Goal: Information Seeking & Learning: Learn about a topic

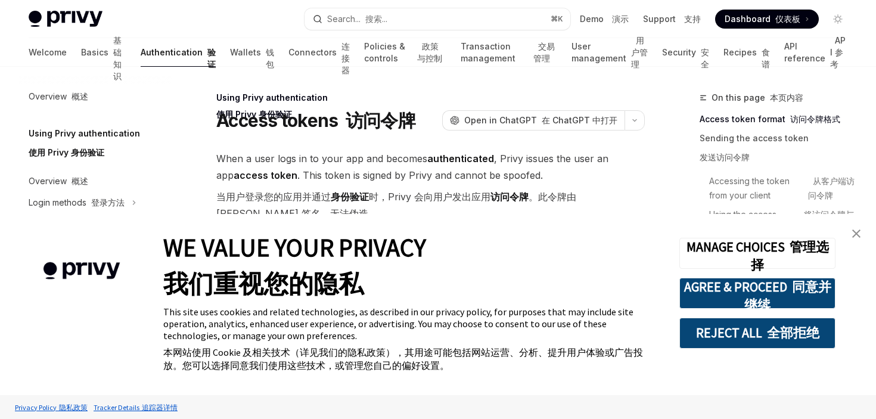
click at [858, 229] on img "close banner" at bounding box center [856, 233] width 8 height 8
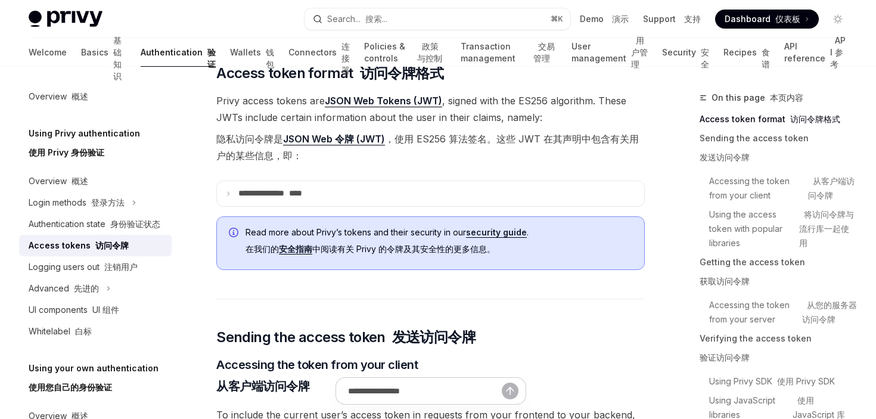
scroll to position [393, 0]
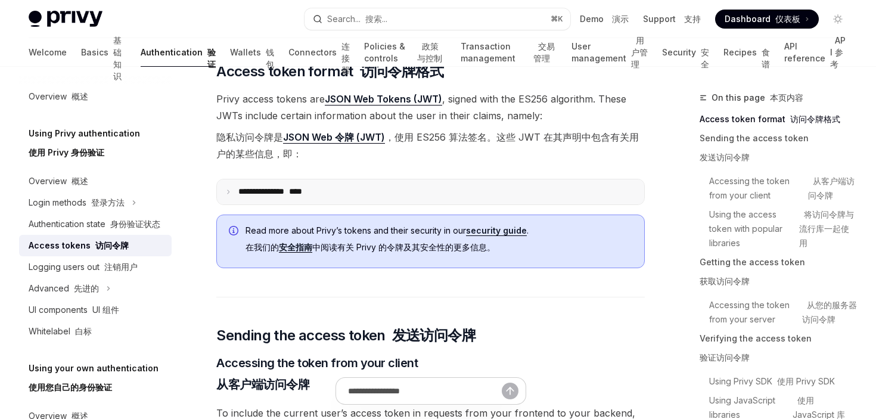
click at [285, 193] on p "**********" at bounding box center [289, 192] width 103 height 11
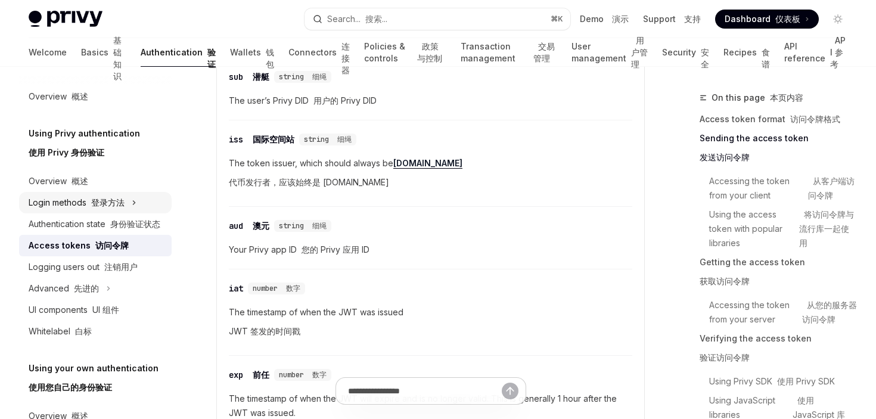
scroll to position [471, 0]
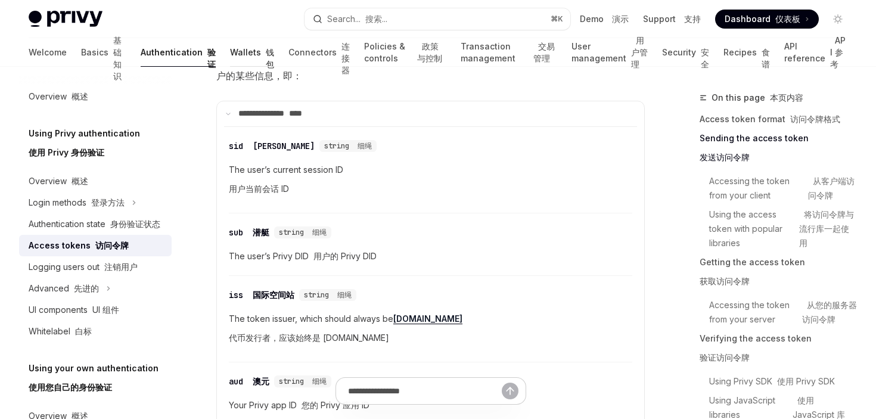
click at [230, 51] on link "Wallets 钱包" at bounding box center [252, 52] width 44 height 29
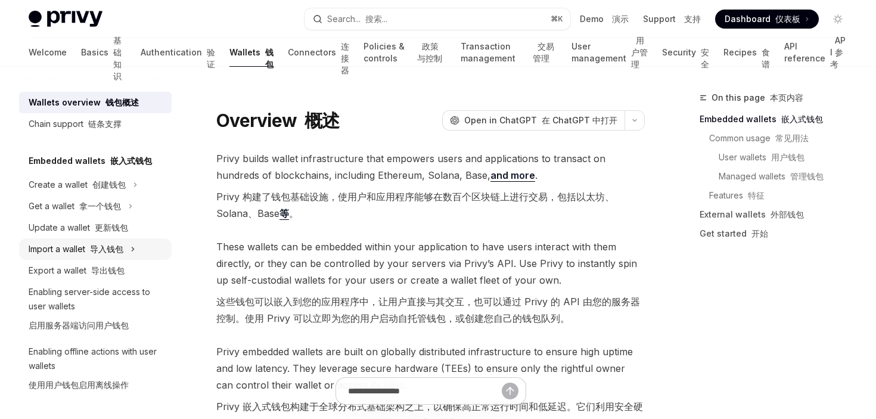
click at [147, 254] on div "Import a wallet 导入钱包" at bounding box center [95, 248] width 153 height 21
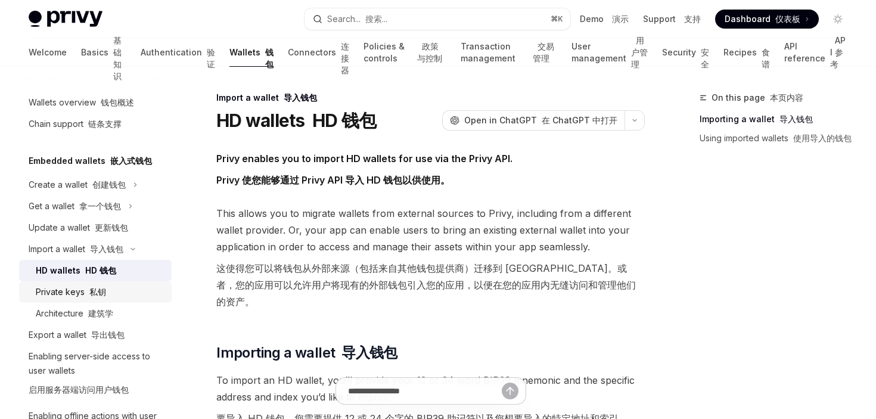
click at [142, 289] on div "Private keys 私钥" at bounding box center [100, 292] width 129 height 14
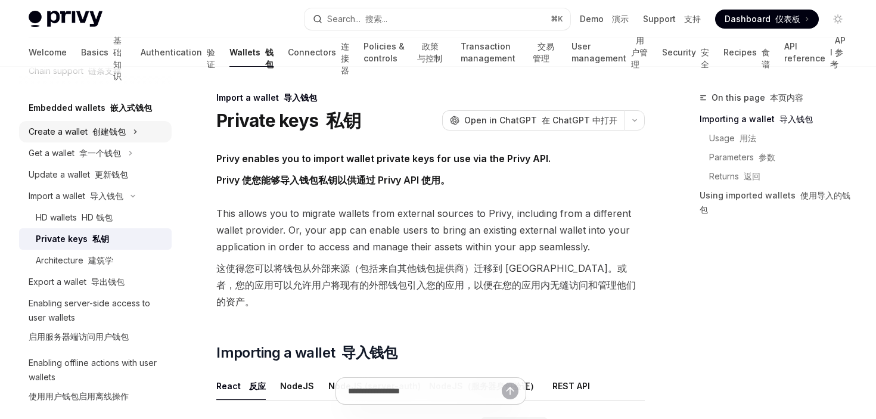
scroll to position [165, 0]
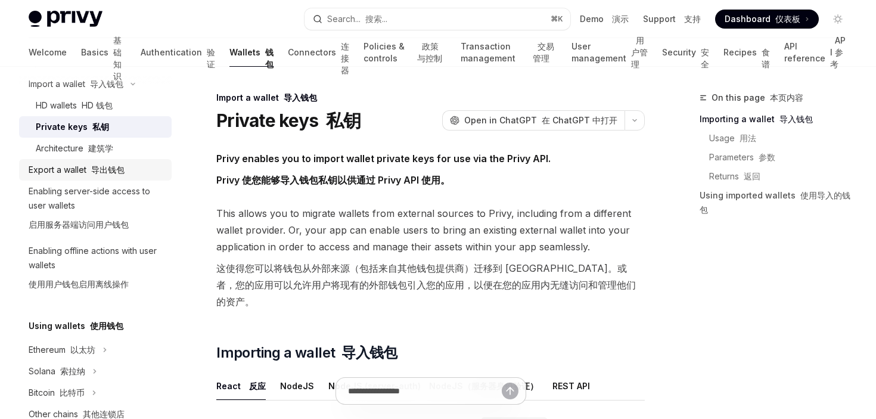
click at [120, 172] on font "导出钱包" at bounding box center [107, 169] width 33 height 10
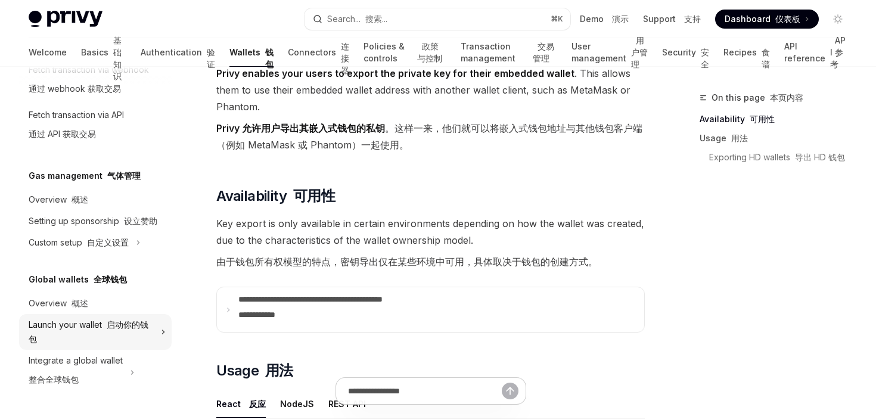
scroll to position [86, 0]
click at [107, 234] on div "Custom setup 自定义设置" at bounding box center [95, 242] width 153 height 21
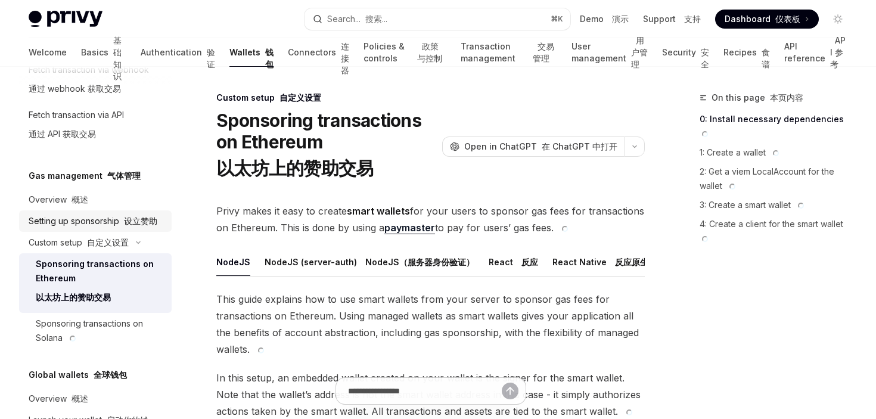
click at [103, 223] on div "Setting up sponsorship 设立赞助" at bounding box center [93, 221] width 129 height 14
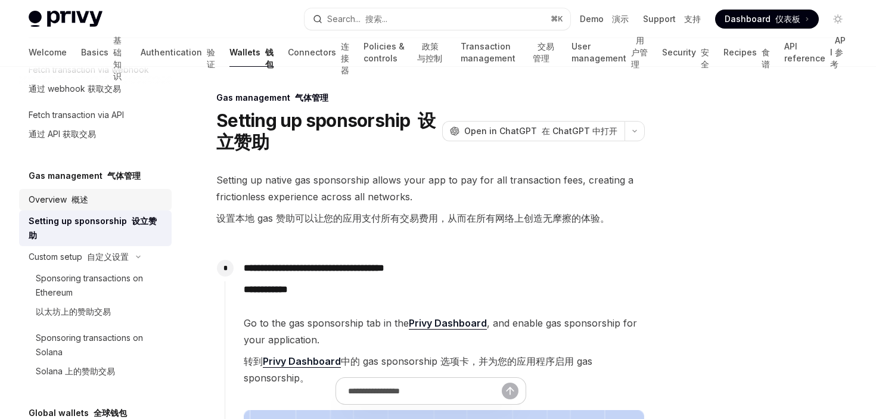
click at [97, 194] on div "Overview 概述" at bounding box center [97, 200] width 136 height 14
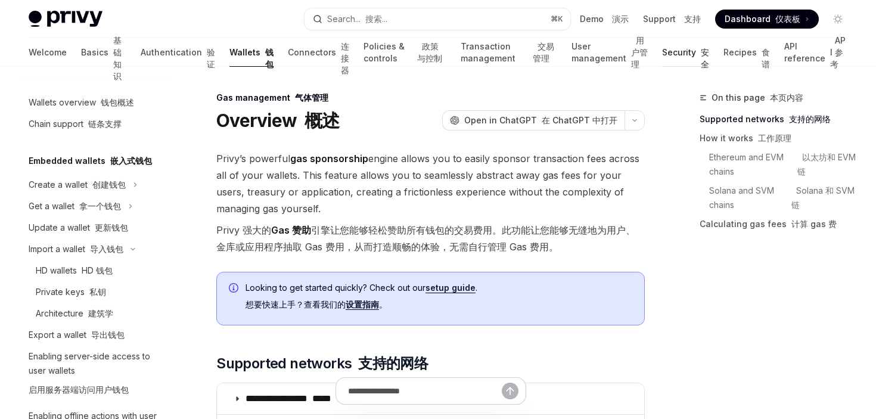
click at [687, 54] on link "Security 安全" at bounding box center [685, 52] width 47 height 29
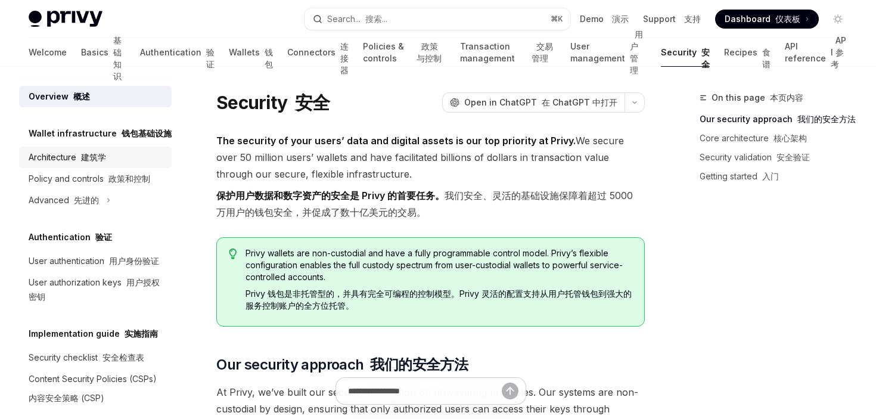
click at [88, 153] on font "建筑学" at bounding box center [93, 157] width 25 height 10
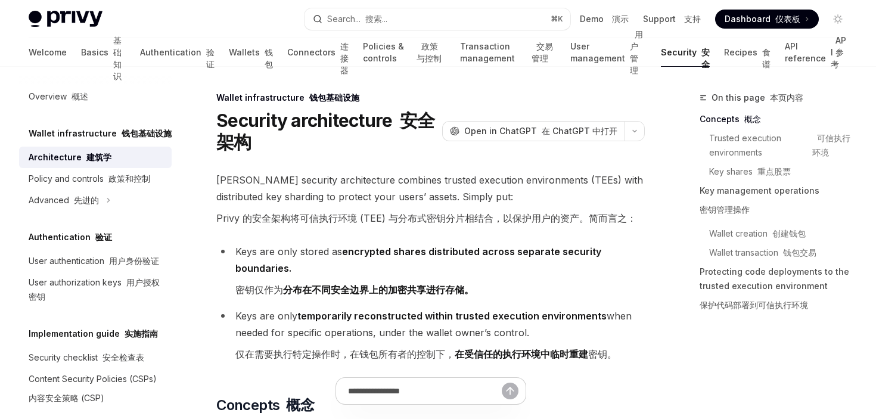
click at [292, 216] on font "Privy 的安全架构将可信执行环境 (TEE) 与分布式密钥分片相结合，以保护用户的资产。简而言之：" at bounding box center [426, 218] width 420 height 12
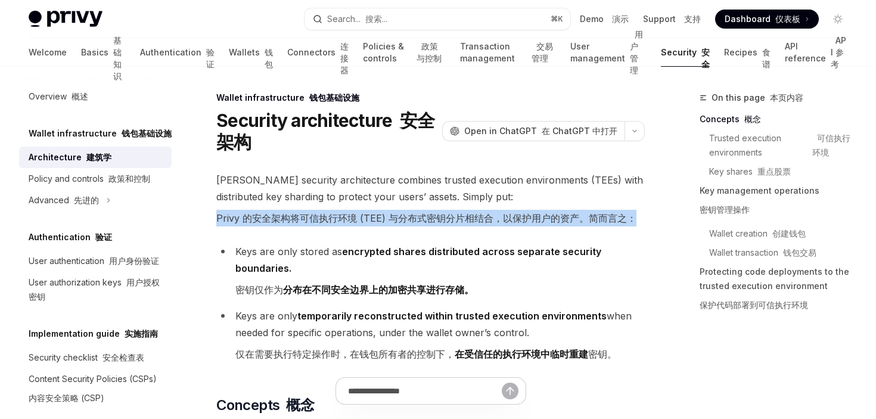
click at [292, 216] on font "Privy 的安全架构将可信执行环境 (TEE) 与分布式密钥分片相结合，以保护用户的资产。简而言之：" at bounding box center [426, 218] width 420 height 12
click at [336, 227] on span "Privy’s security architecture combines trusted execution environments (TEEs) wi…" at bounding box center [430, 202] width 429 height 60
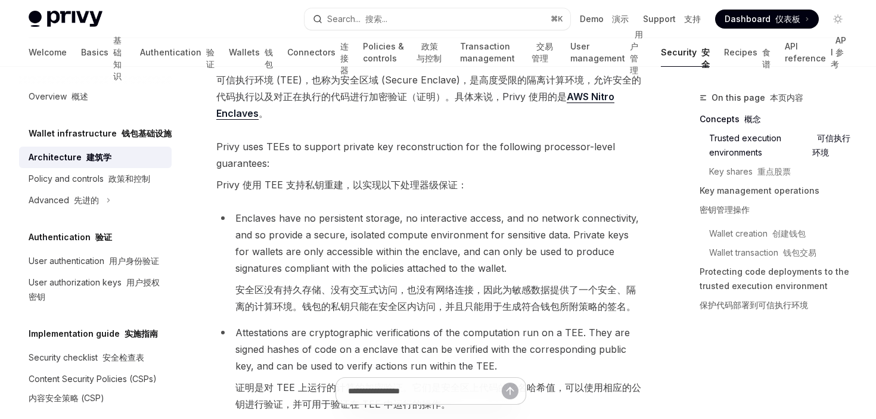
scroll to position [468, 0]
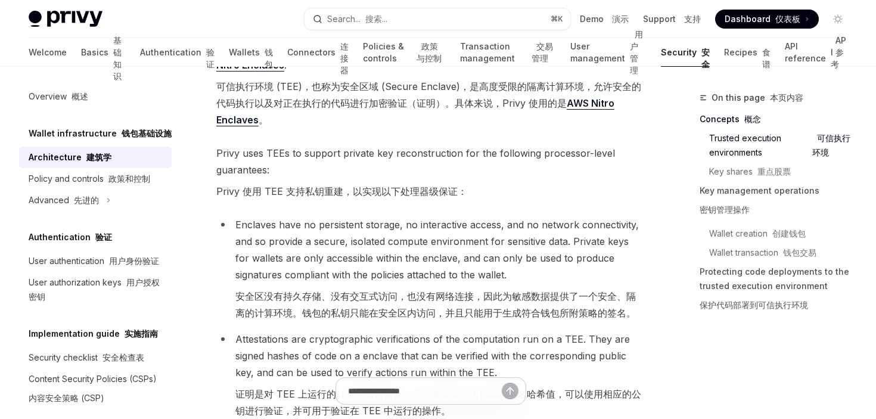
click at [336, 227] on li "Enclaves have no persistent storage, no interactive access, and no network conn…" at bounding box center [430, 271] width 429 height 110
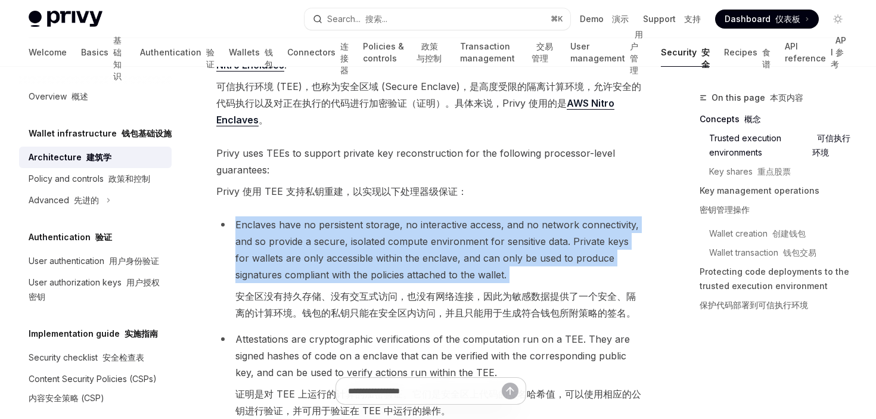
click at [336, 227] on li "Enclaves have no persistent storage, no interactive access, and no network conn…" at bounding box center [430, 271] width 429 height 110
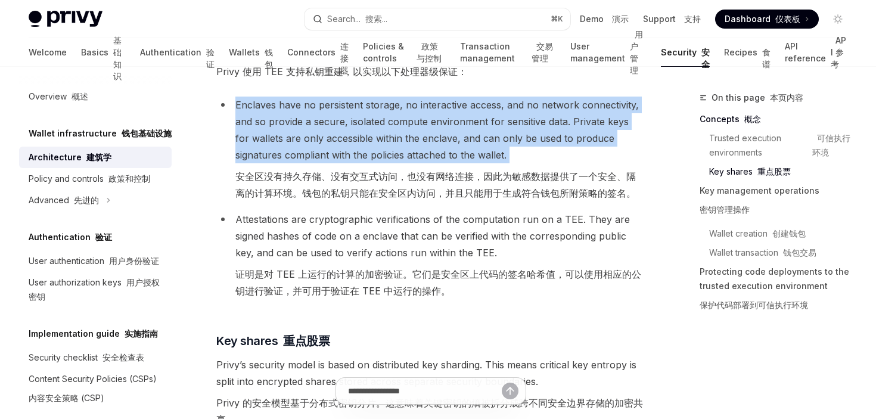
scroll to position [589, 0]
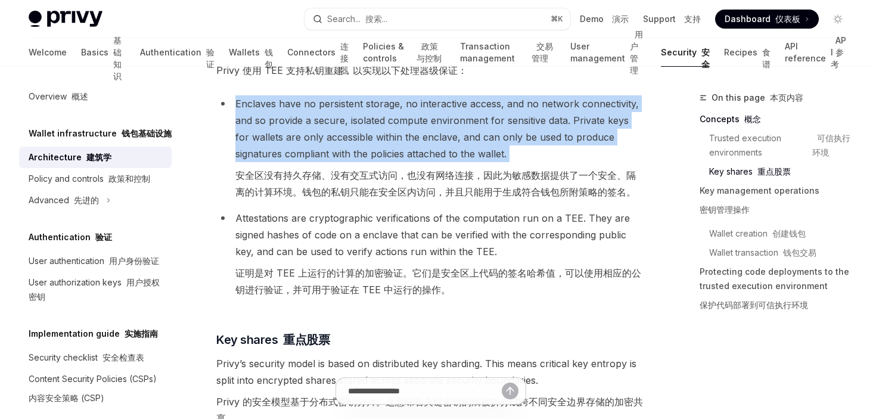
click at [324, 249] on li "Attestations are cryptographic verifications of the computation run on a TEE. T…" at bounding box center [430, 256] width 429 height 93
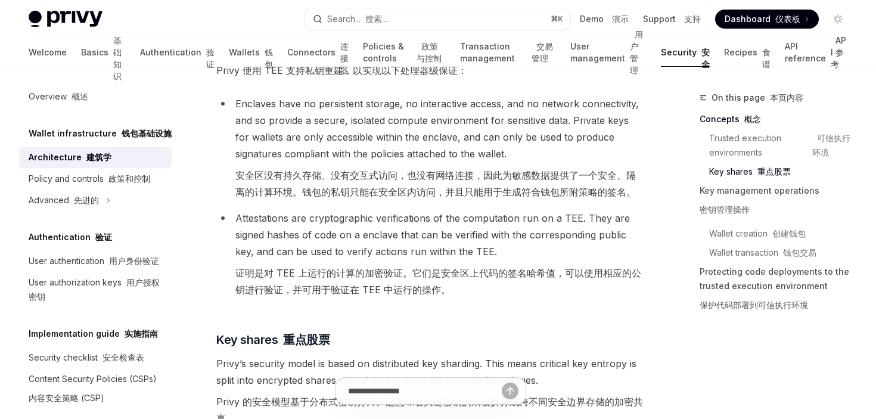
click at [324, 249] on li "Attestations are cryptographic verifications of the computation run on a TEE. T…" at bounding box center [430, 256] width 429 height 93
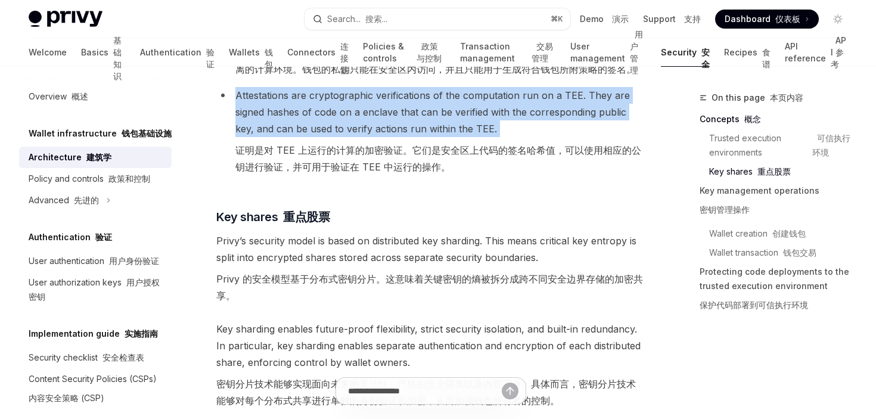
scroll to position [718, 0]
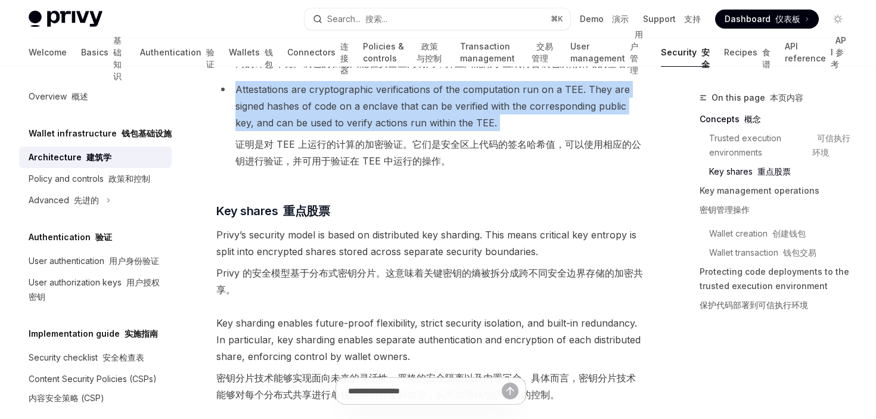
click at [335, 247] on span "Privy’s security model is based on distributed key sharding. This means critica…" at bounding box center [430, 264] width 429 height 76
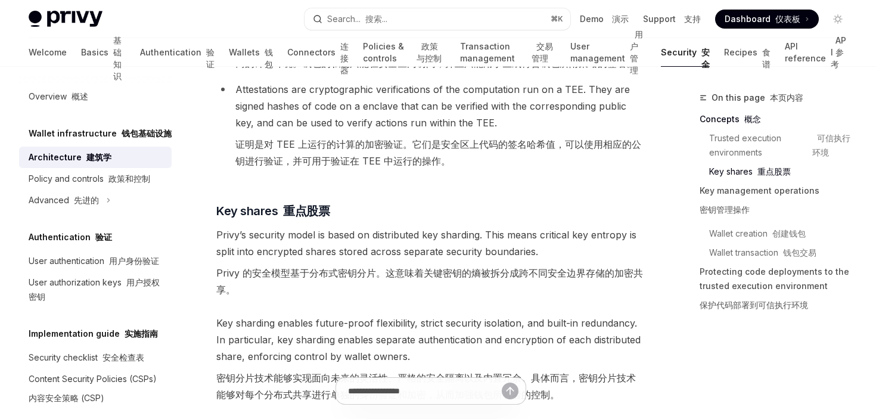
click at [335, 247] on span "Privy’s security model is based on distributed key sharding. This means critica…" at bounding box center [430, 264] width 429 height 76
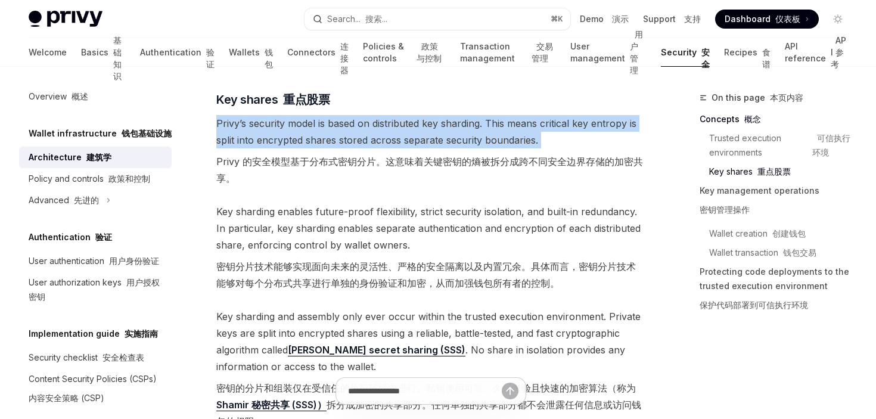
scroll to position [830, 0]
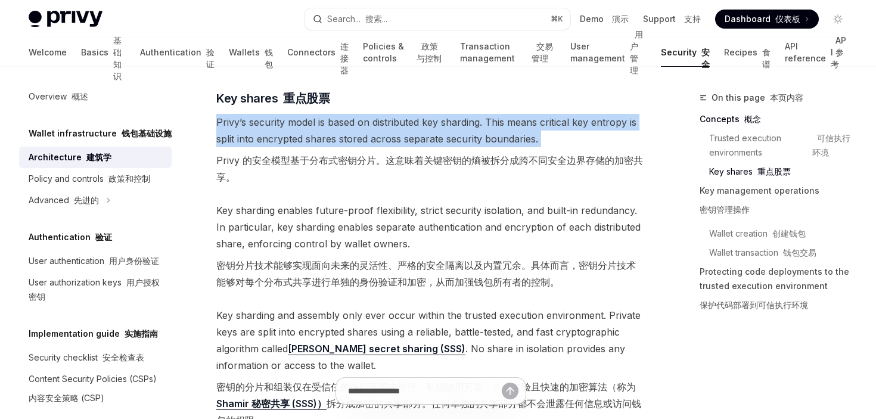
click at [321, 215] on span "Key sharding enables future-proof flexibility, strict security isolation, and b…" at bounding box center [430, 248] width 429 height 93
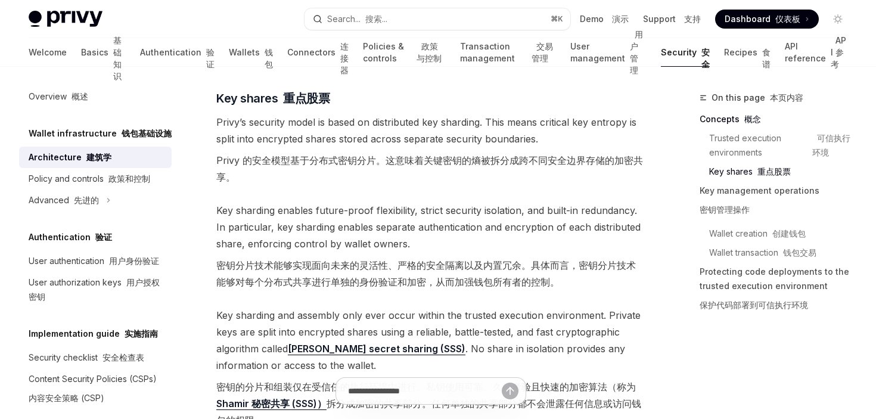
click at [321, 215] on span "Key sharding enables future-proof flexibility, strict security isolation, and b…" at bounding box center [430, 248] width 429 height 93
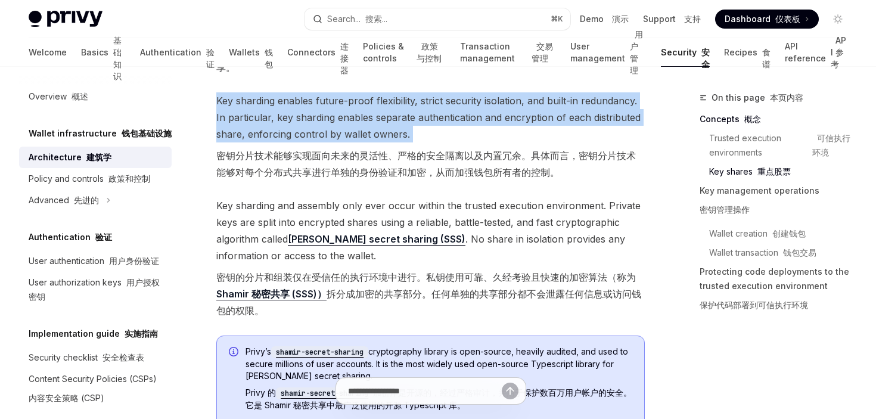
scroll to position [943, 0]
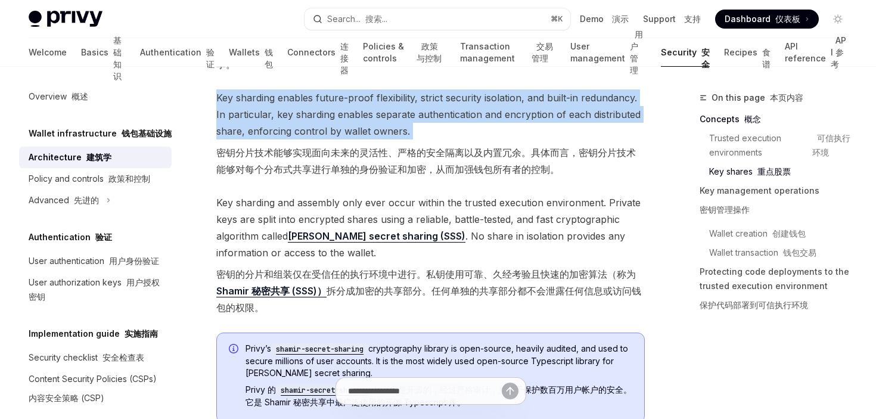
click at [299, 212] on span "Key sharding and assembly only ever occur within the trusted execution environm…" at bounding box center [430, 257] width 429 height 126
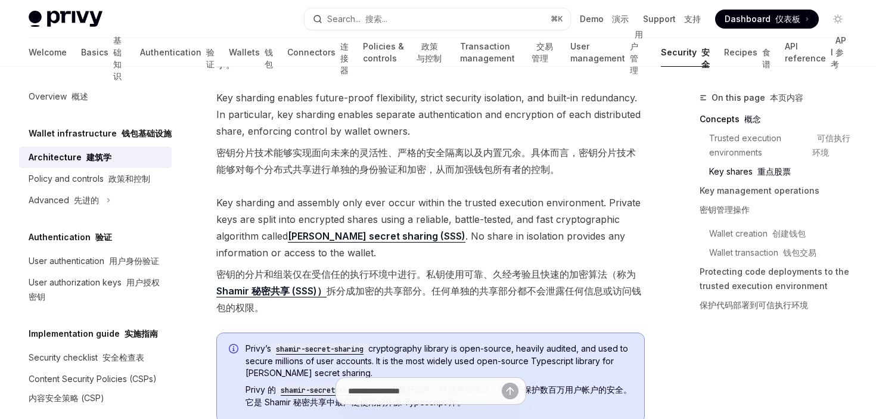
click at [299, 212] on span "Key sharding and assembly only ever occur within the trusted execution environm…" at bounding box center [430, 257] width 429 height 126
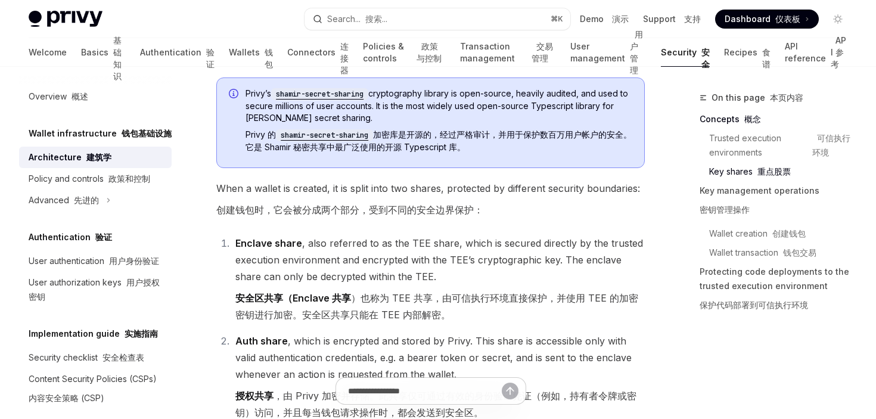
scroll to position [1199, 0]
click at [291, 196] on span "When a wallet is created, it is split into two shares, protected by different s…" at bounding box center [430, 200] width 429 height 43
click at [296, 179] on span "When a wallet is created, it is split into two shares, protected by different s…" at bounding box center [430, 200] width 429 height 43
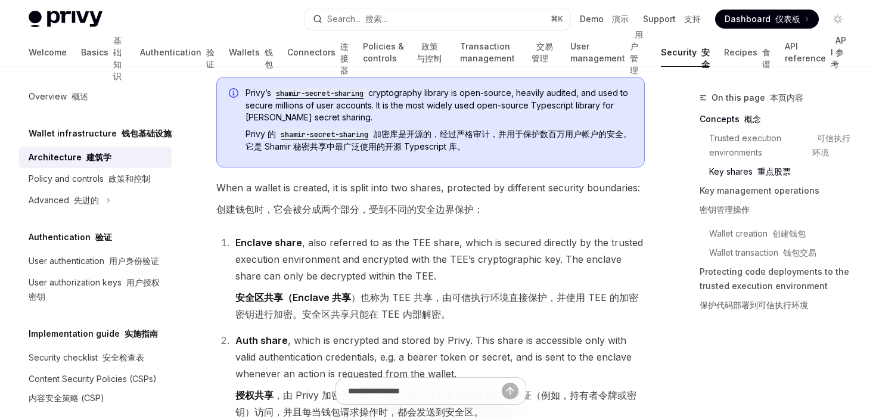
click at [296, 179] on span "When a wallet is created, it is split into two shares, protected by different s…" at bounding box center [430, 200] width 429 height 43
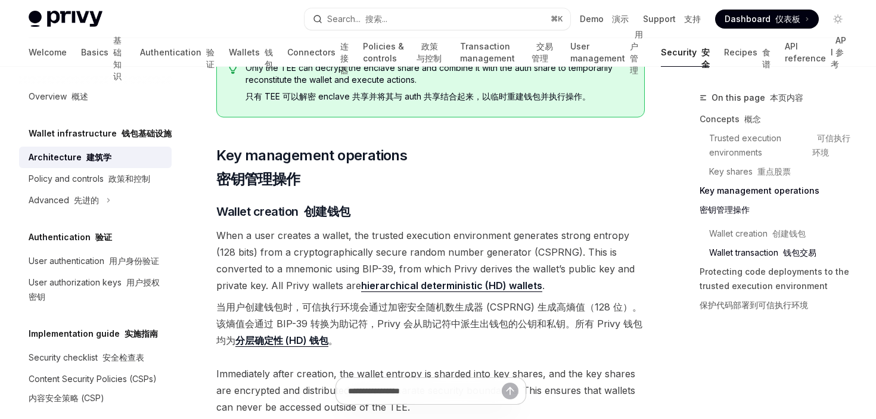
scroll to position [2005, 0]
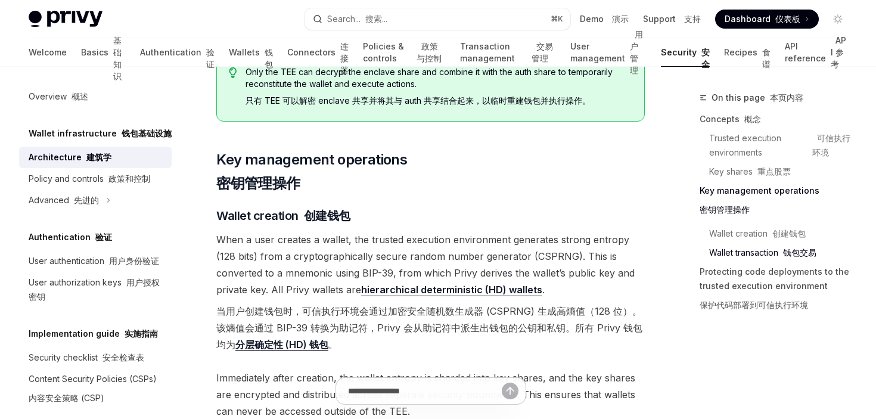
click at [411, 275] on span "When a user creates a wallet, the trusted execution environment generates stron…" at bounding box center [430, 294] width 429 height 126
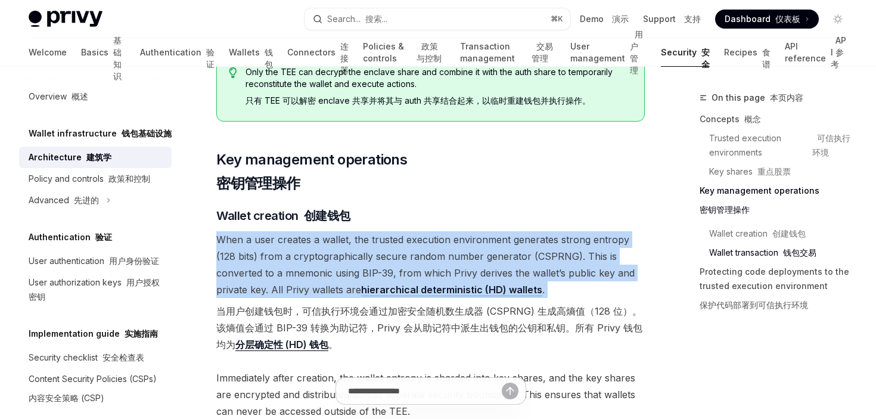
click at [448, 233] on span "When a user creates a wallet, the trusted execution environment generates stron…" at bounding box center [430, 294] width 429 height 126
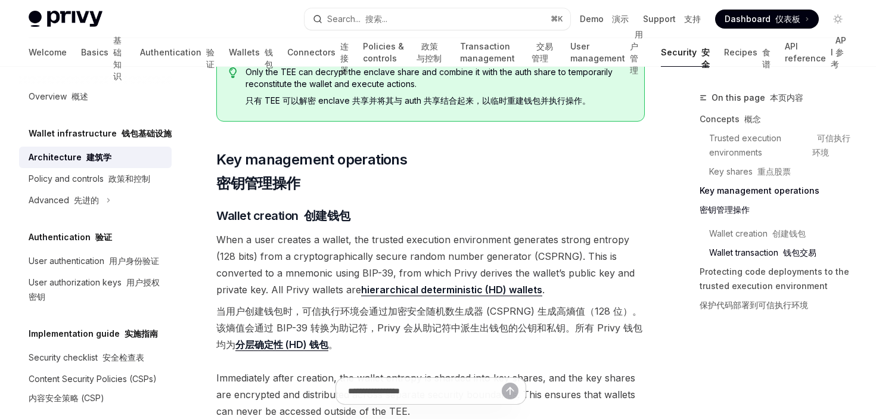
click at [448, 233] on span "When a user creates a wallet, the trusted execution environment generates stron…" at bounding box center [430, 294] width 429 height 126
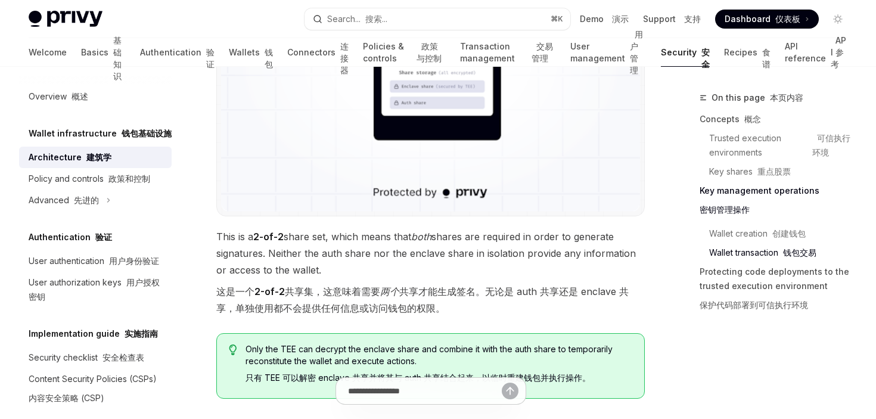
scroll to position [1722, 0]
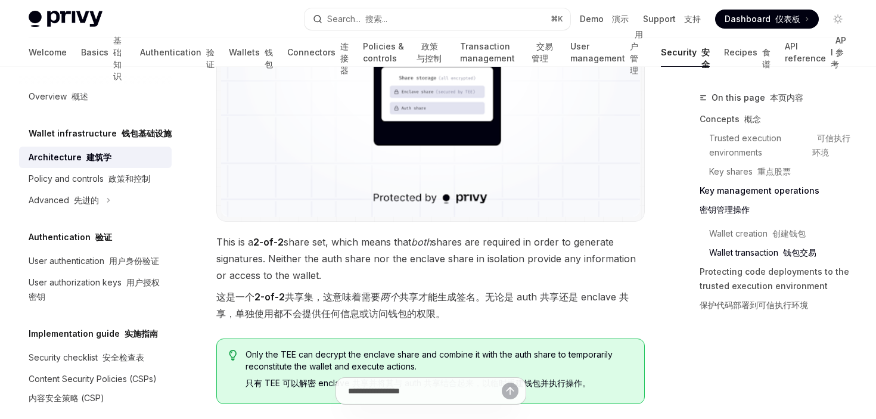
click at [442, 248] on span "This is a 2-of-2 share set, which means that both shares are required in order …" at bounding box center [430, 280] width 429 height 93
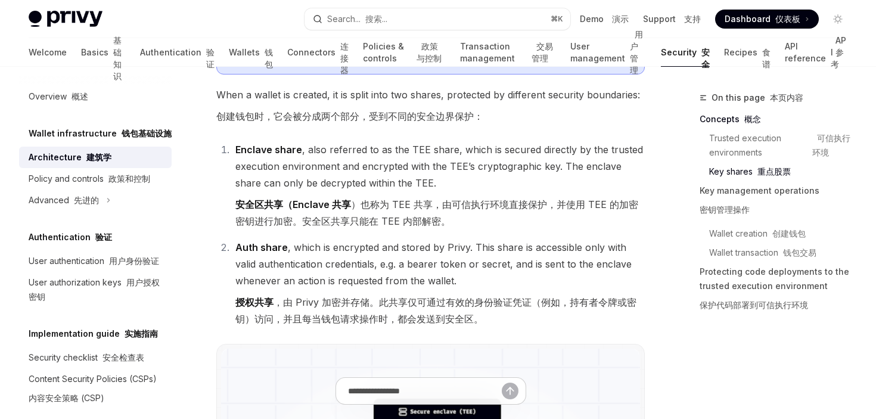
scroll to position [1291, 0]
click at [441, 248] on li "Auth share , which is encrypted and stored by Privy. This share is accessible o…" at bounding box center [438, 286] width 413 height 93
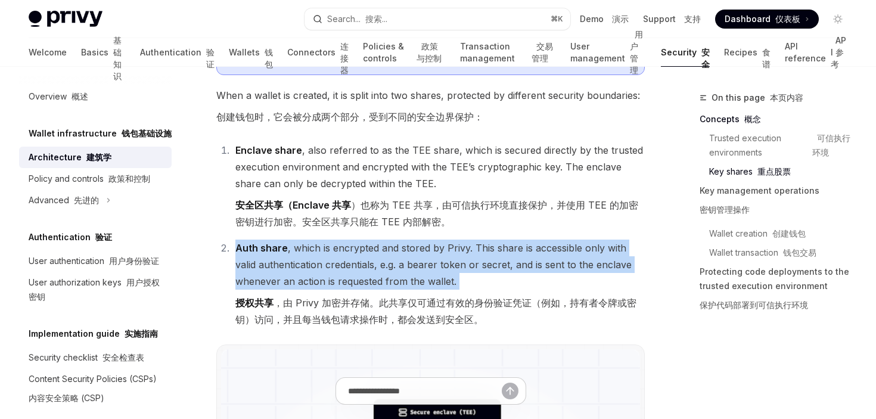
click at [441, 248] on li "Auth share , which is encrypted and stored by Privy. This share is accessible o…" at bounding box center [438, 286] width 413 height 93
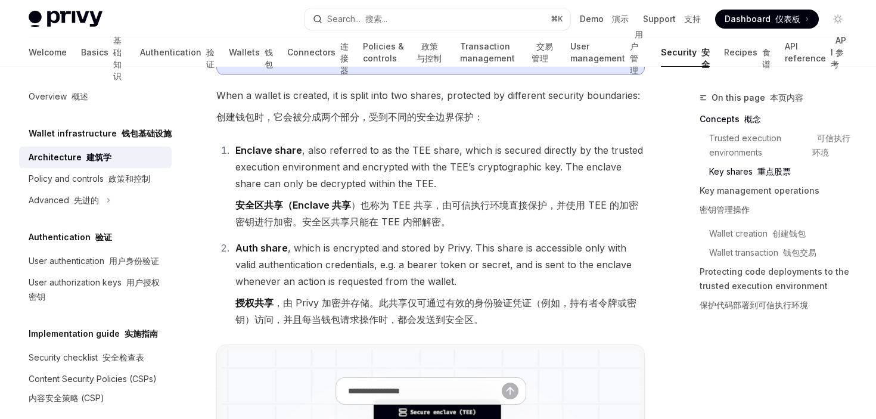
click at [439, 150] on li "Enclave share , also referred to as the TEE share, which is secured directly by…" at bounding box center [438, 188] width 413 height 93
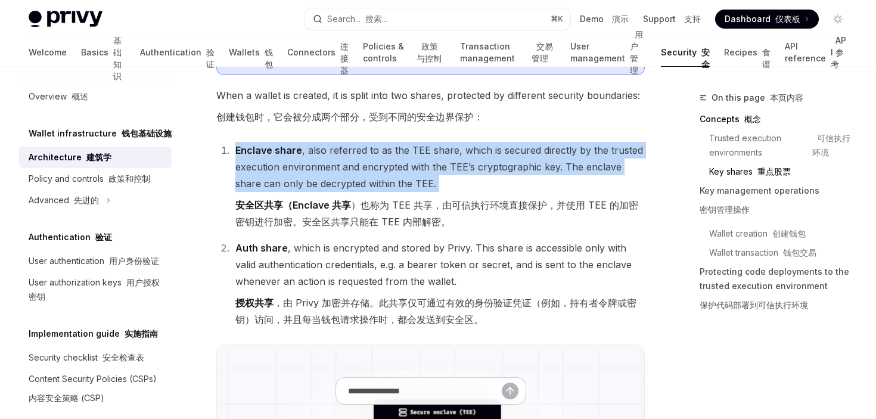
click at [445, 261] on li "Auth share , which is encrypted and stored by Privy. This share is accessible o…" at bounding box center [438, 286] width 413 height 93
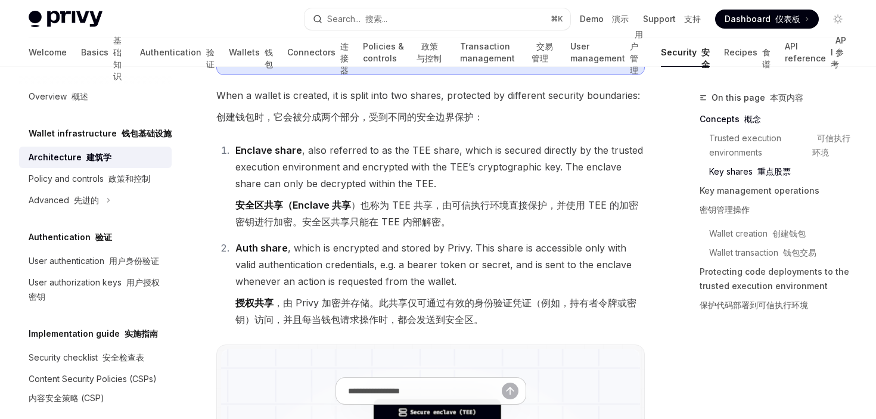
click at [445, 261] on li "Auth share , which is encrypted and stored by Privy. This share is accessible o…" at bounding box center [438, 286] width 413 height 93
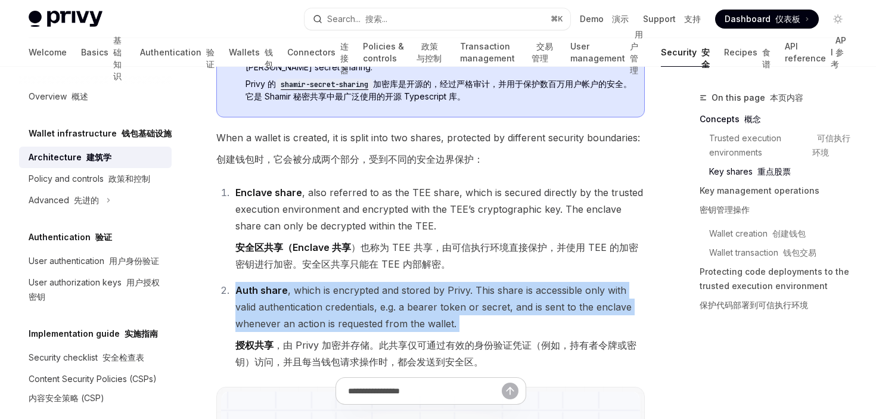
scroll to position [1231, 0]
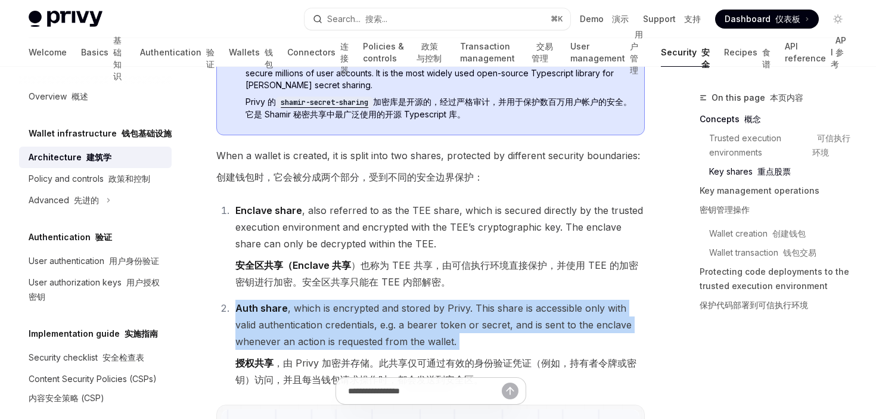
click at [421, 243] on li "Enclave share , also referred to as the TEE share, which is secured directly by…" at bounding box center [438, 248] width 413 height 93
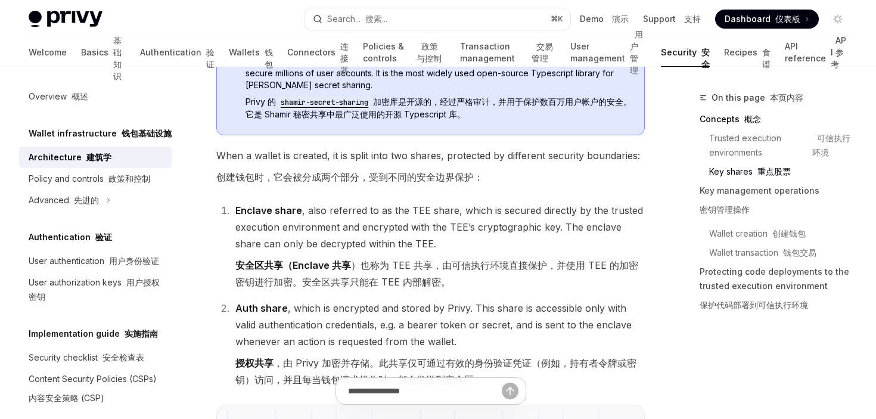
click at [421, 243] on li "Enclave share , also referred to as the TEE share, which is secured directly by…" at bounding box center [438, 248] width 413 height 93
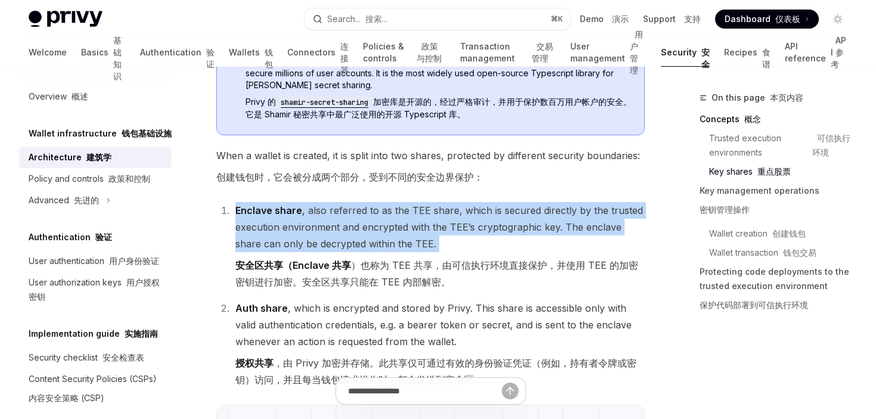
click at [402, 215] on li "Enclave share , also referred to as the TEE share, which is secured directly by…" at bounding box center [438, 248] width 413 height 93
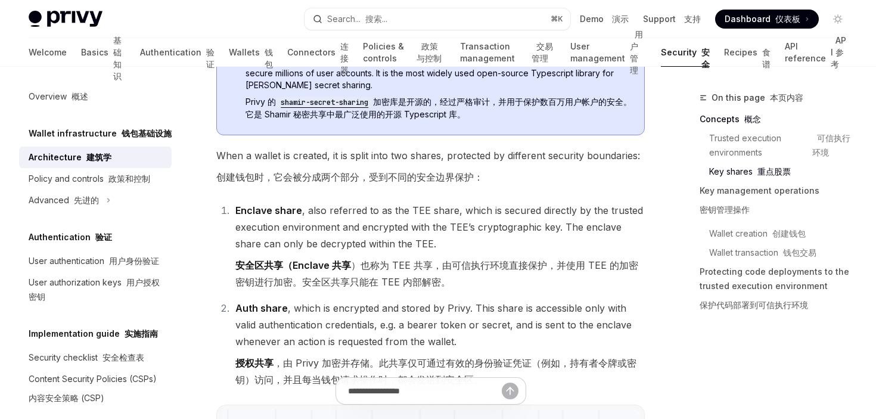
click at [402, 215] on li "Enclave share , also referred to as the TEE share, which is secured directly by…" at bounding box center [438, 248] width 413 height 93
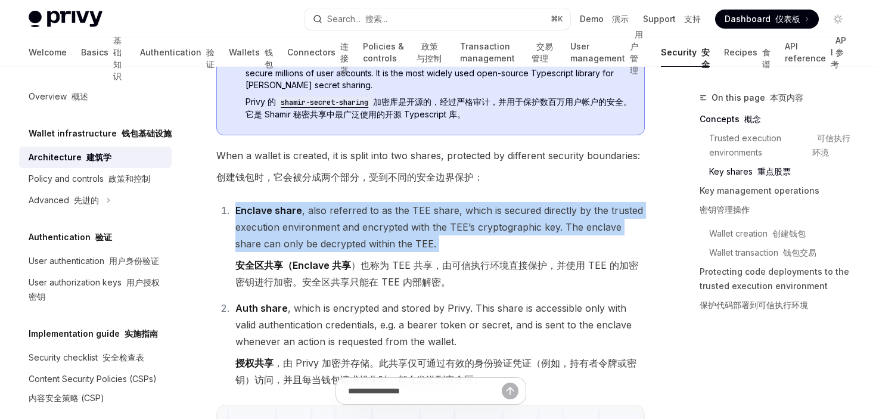
click at [437, 223] on li "Enclave share , also referred to as the TEE share, which is secured directly by…" at bounding box center [438, 248] width 413 height 93
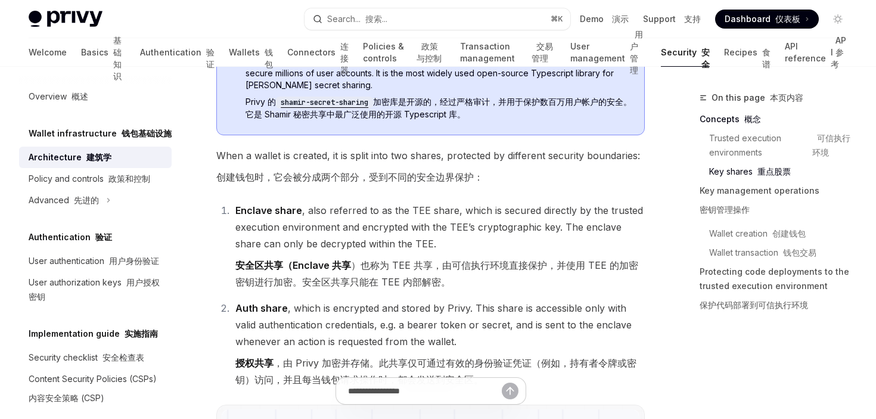
click at [437, 223] on li "Enclave share , also referred to as the TEE share, which is secured directly by…" at bounding box center [438, 248] width 413 height 93
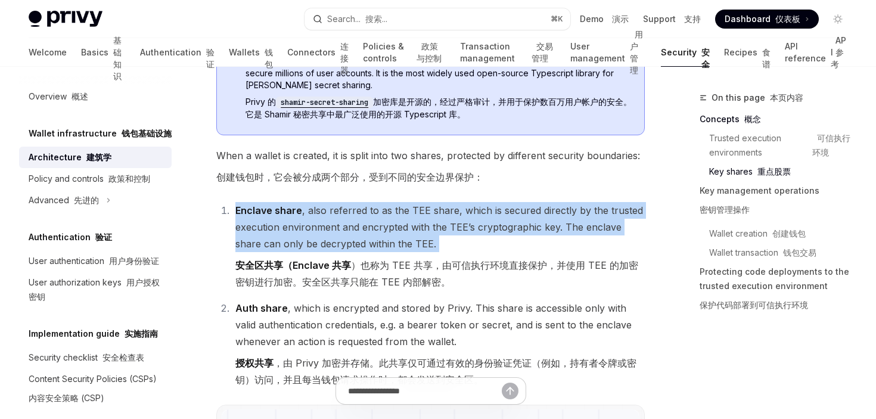
click at [437, 223] on li "Enclave share , also referred to as the TEE share, which is secured directly by…" at bounding box center [438, 248] width 413 height 93
click at [413, 161] on span "When a wallet is created, it is split into two shares, protected by different s…" at bounding box center [430, 168] width 429 height 43
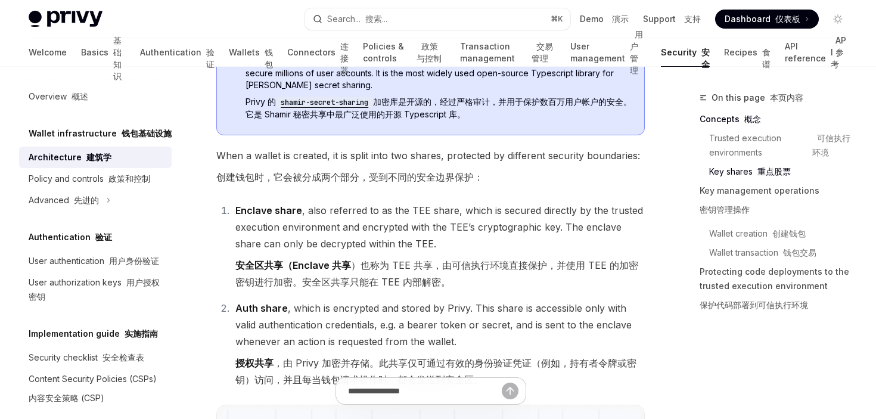
click at [413, 161] on span "When a wallet is created, it is split into two shares, protected by different s…" at bounding box center [430, 168] width 429 height 43
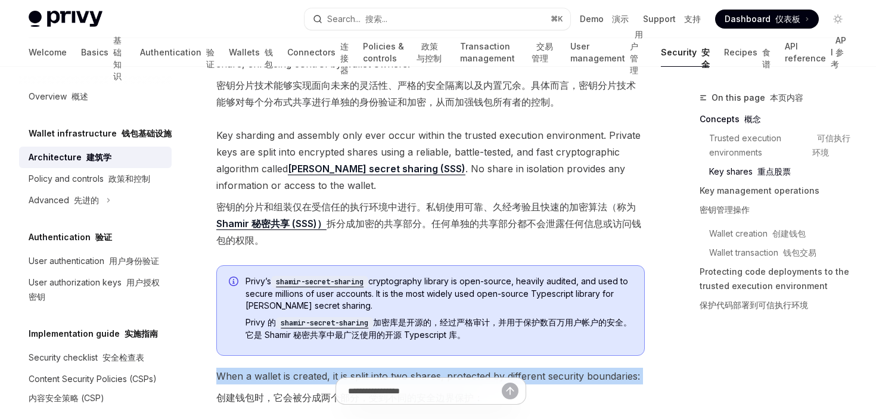
scroll to position [998, 0]
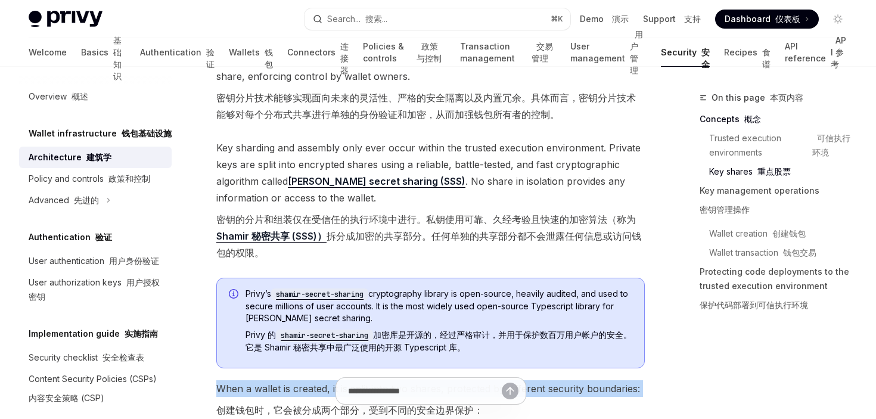
click at [416, 162] on span "Key sharding and assembly only ever occur within the trusted execution environm…" at bounding box center [430, 202] width 429 height 126
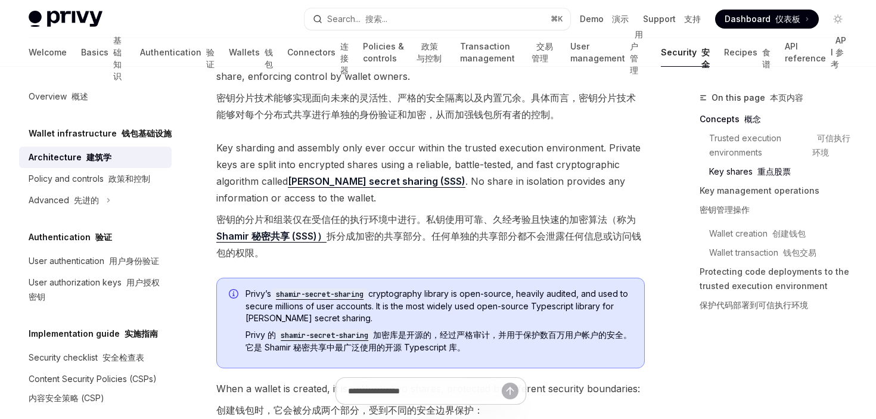
click at [416, 162] on span "Key sharding and assembly only ever occur within the trusted execution environm…" at bounding box center [430, 202] width 429 height 126
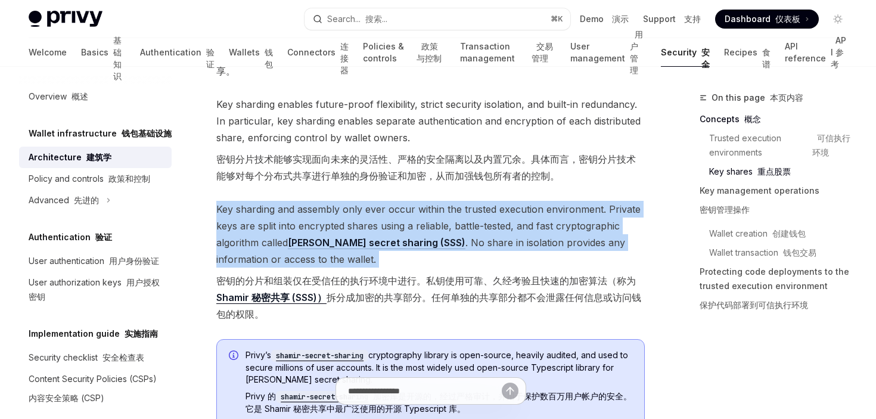
scroll to position [915, 0]
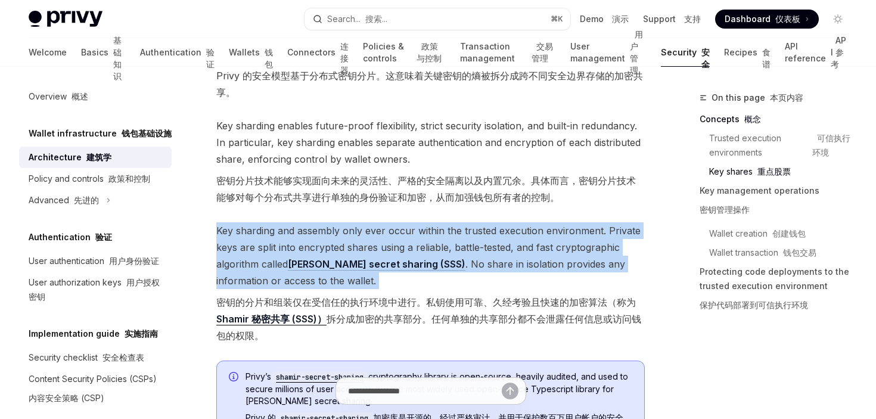
click at [415, 145] on span "Key sharding enables future-proof flexibility, strict security isolation, and b…" at bounding box center [430, 163] width 429 height 93
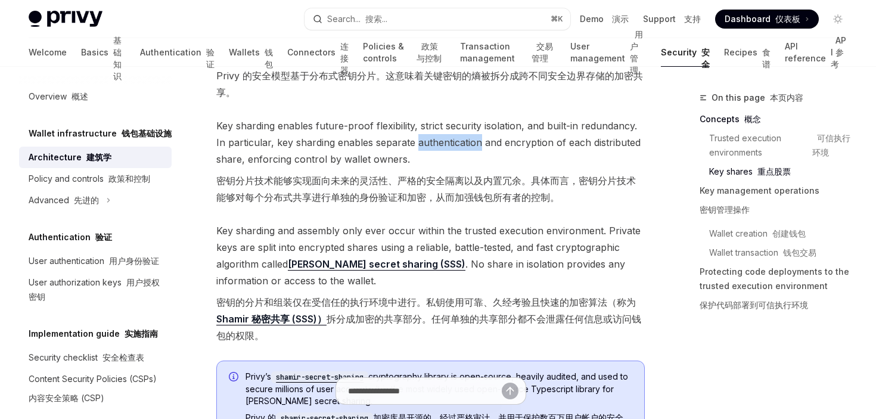
click at [415, 145] on span "Key sharding enables future-proof flexibility, strict security isolation, and b…" at bounding box center [430, 163] width 429 height 93
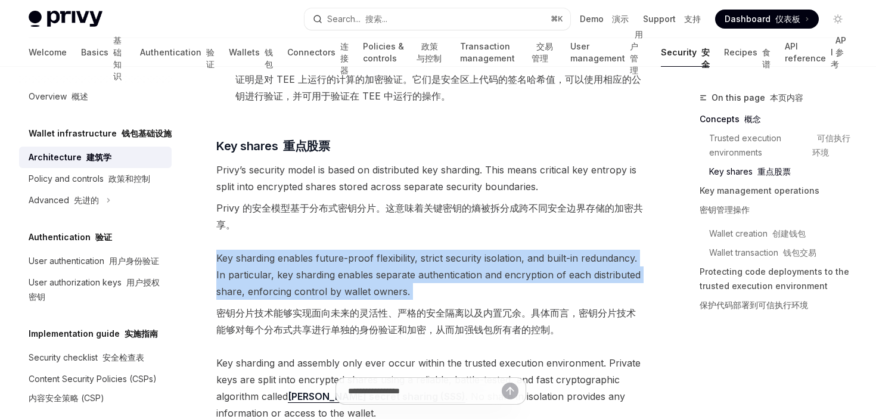
scroll to position [770, 0]
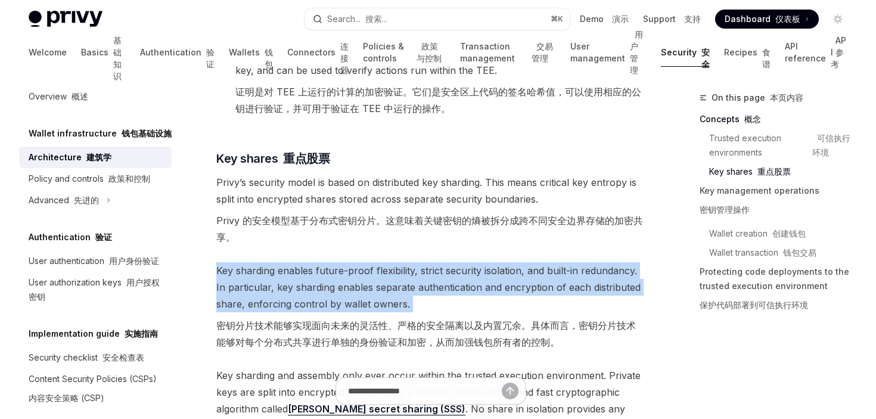
click at [430, 192] on span "Privy’s security model is based on distributed key sharding. This means critica…" at bounding box center [430, 212] width 429 height 76
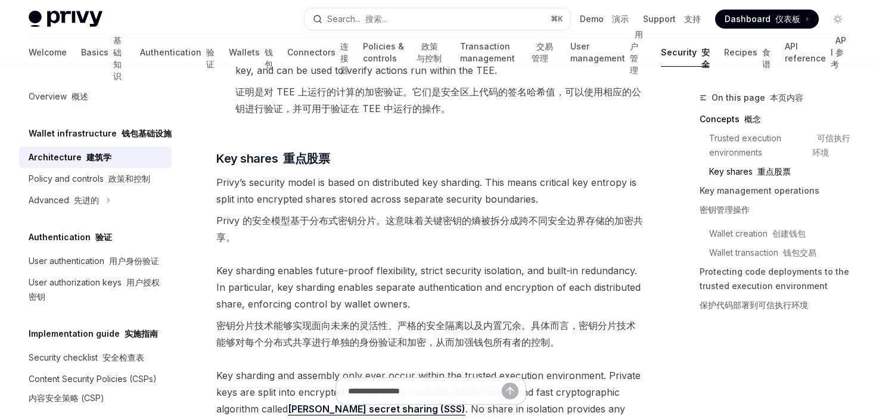
click at [430, 192] on span "Privy’s security model is based on distributed key sharding. This means critica…" at bounding box center [430, 212] width 429 height 76
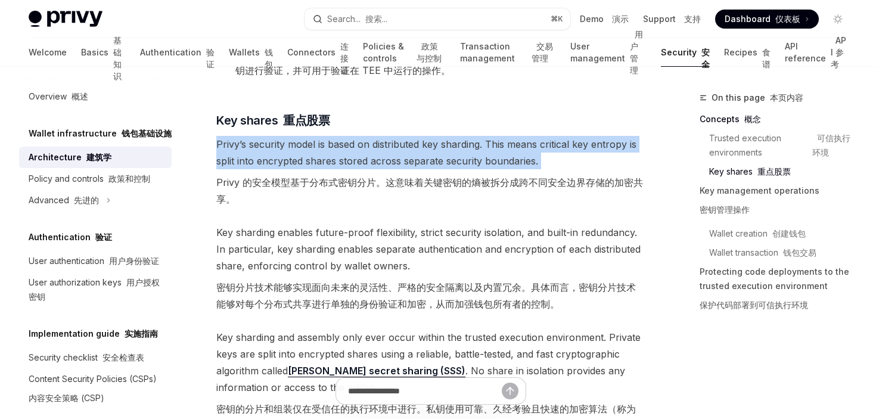
scroll to position [788, 0]
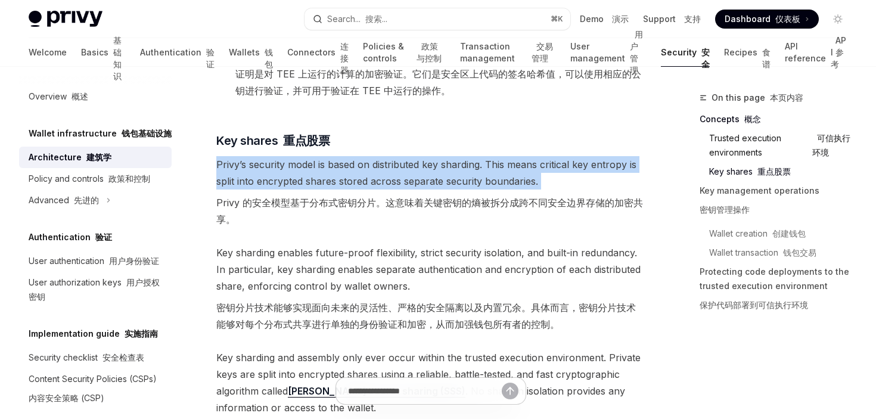
click at [740, 132] on link "Trusted execution environments 可信执行环境" at bounding box center [783, 145] width 148 height 33
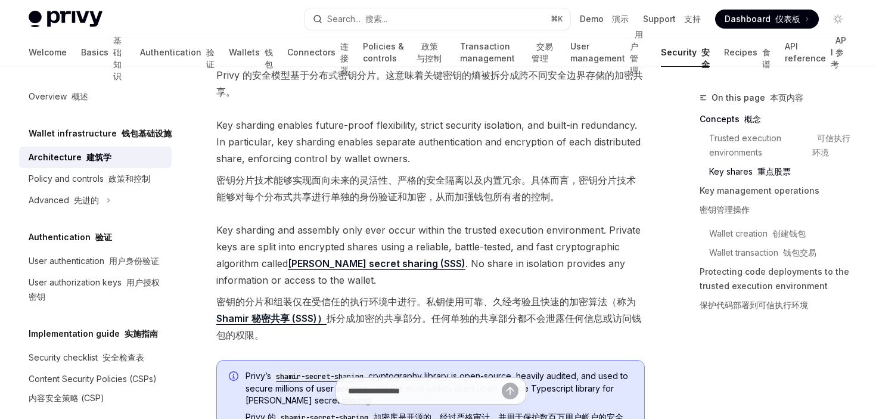
scroll to position [919, 0]
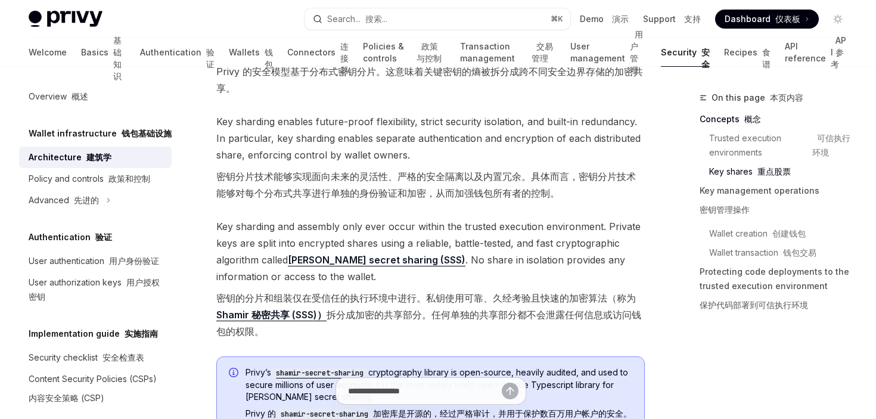
click at [351, 176] on font "密钥分片技术能够实现面向未来的灵活性、严格的安全隔离以及内置冗余。具体而言，密钥分片技术能够对每个分布式共享进行单独的身份验证和加密，从而加强钱包所有者的控制。" at bounding box center [426, 184] width 420 height 29
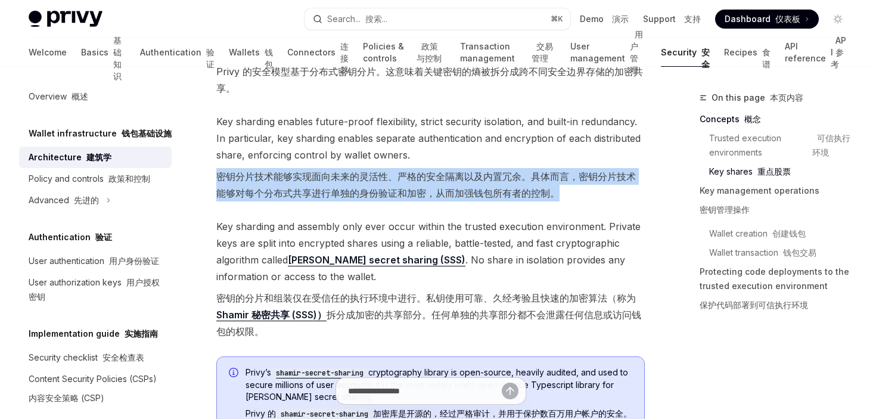
click at [351, 176] on font "密钥分片技术能够实现面向未来的灵活性、严格的安全隔离以及内置冗余。具体而言，密钥分片技术能够对每个分布式共享进行单独的身份验证和加密，从而加强钱包所有者的控制。" at bounding box center [426, 184] width 420 height 29
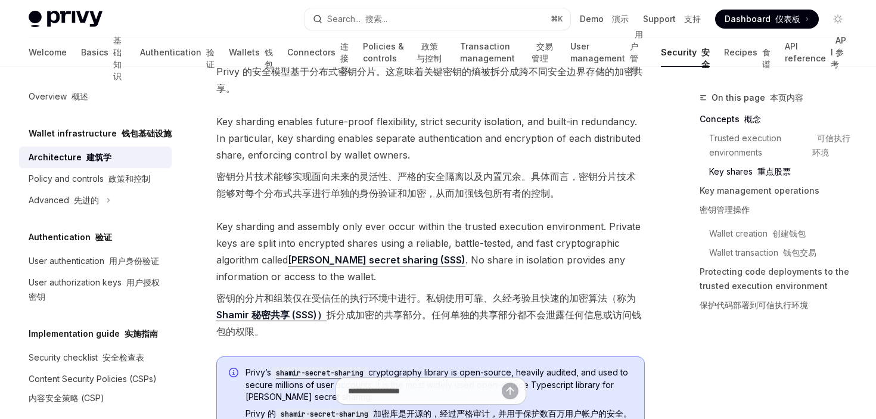
click at [351, 176] on font "密钥分片技术能够实现面向未来的灵活性、严格的安全隔离以及内置冗余。具体而言，密钥分片技术能够对每个分布式共享进行单独的身份验证和加密，从而加强钱包所有者的控制。" at bounding box center [426, 184] width 420 height 29
click at [402, 306] on font "密钥的分片和组装仅在受信任的执行环境中进行。私钥使用可靠、久经考验且快速的加密算法（称为 Shamir 秘密共享 (SSS)） 拆分成加密的共享部分。任何单独…" at bounding box center [430, 315] width 429 height 50
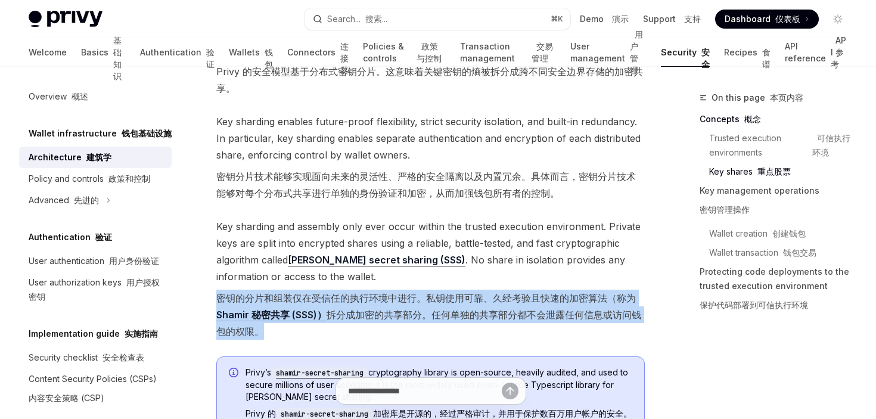
click at [402, 306] on font "密钥的分片和组装仅在受信任的执行环境中进行。私钥使用可靠、久经考验且快速的加密算法（称为 Shamir 秘密共享 (SSS)） 拆分成加密的共享部分。任何单独…" at bounding box center [430, 315] width 429 height 50
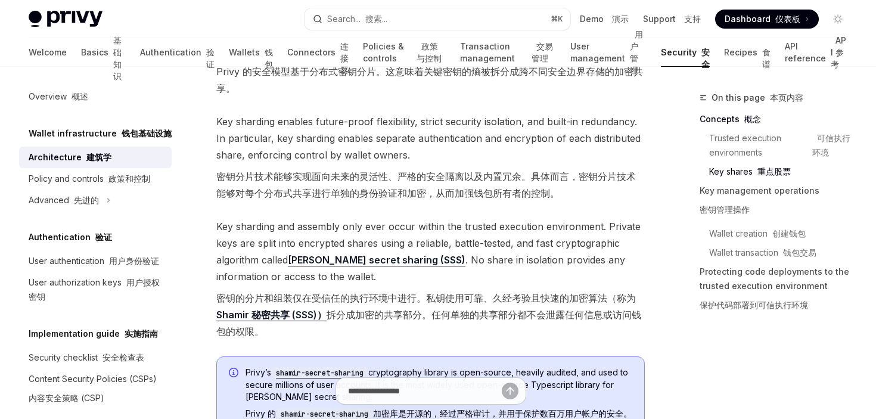
click at [402, 306] on font "密钥的分片和组装仅在受信任的执行环境中进行。私钥使用可靠、久经考验且快速的加密算法（称为 Shamir 秘密共享 (SSS)） 拆分成加密的共享部分。任何单独…" at bounding box center [430, 315] width 429 height 50
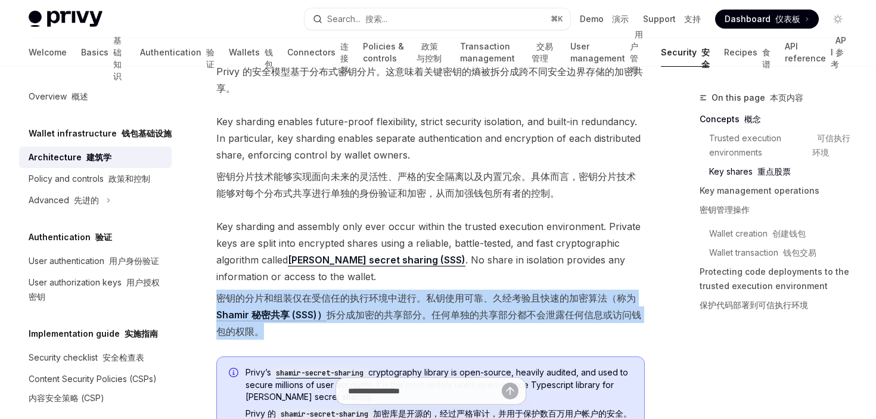
click at [402, 306] on font "密钥的分片和组装仅在受信任的执行环境中进行。私钥使用可靠、久经考验且快速的加密算法（称为 Shamir 秘密共享 (SSS)） 拆分成加密的共享部分。任何单独…" at bounding box center [430, 315] width 429 height 50
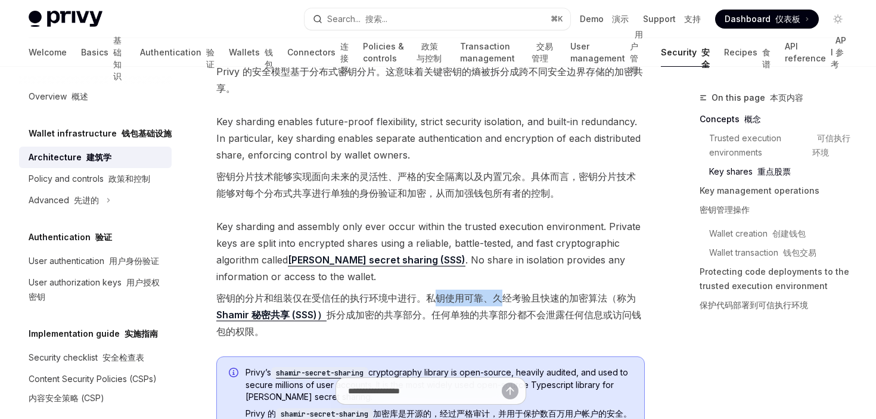
drag, startPoint x: 431, startPoint y: 299, endPoint x: 502, endPoint y: 306, distance: 71.2
click at [502, 306] on font "密钥的分片和组装仅在受信任的执行环境中进行。私钥使用可靠、久经考验且快速的加密算法（称为 Shamir 秘密共享 (SSS)） 拆分成加密的共享部分。任何单独…" at bounding box center [430, 315] width 429 height 50
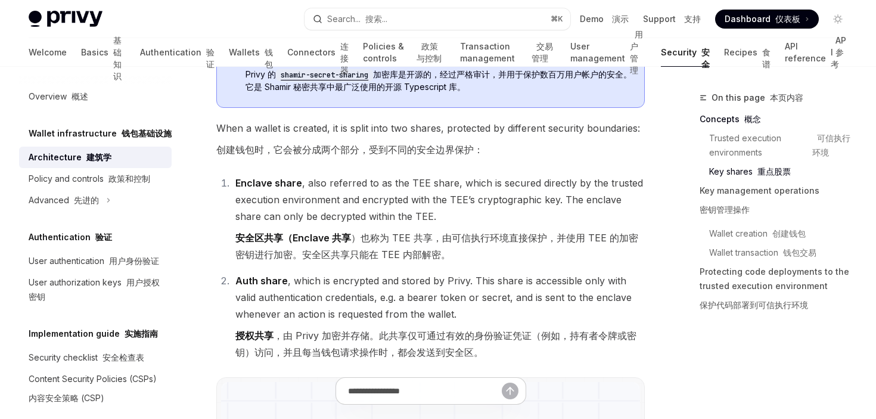
scroll to position [1259, 0]
click at [350, 194] on li "Enclave share , also referred to as the TEE share, which is secured directly by…" at bounding box center [438, 220] width 413 height 93
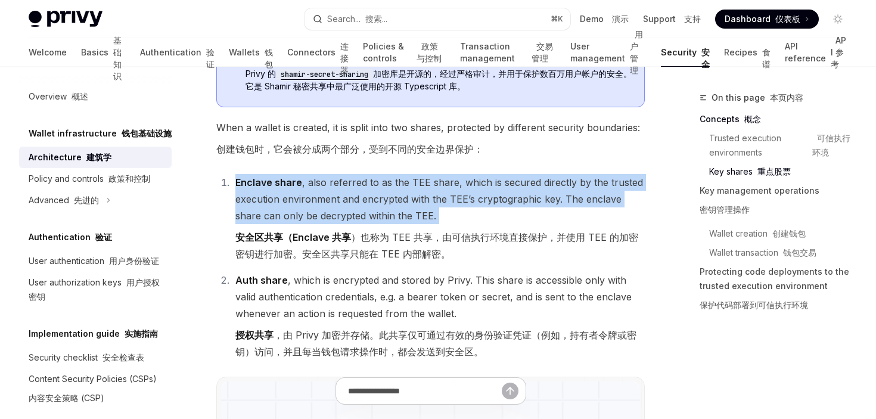
click at [350, 194] on li "Enclave share , also referred to as the TEE share, which is secured directly by…" at bounding box center [438, 220] width 413 height 93
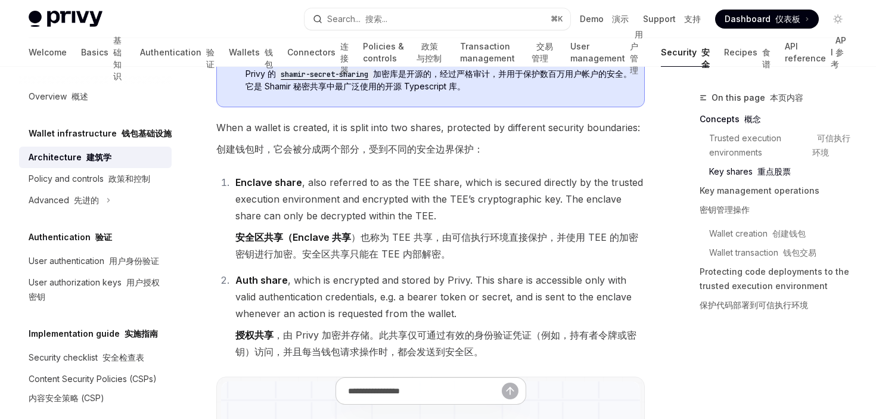
click at [350, 194] on li "Enclave share , also referred to as the TEE share, which is secured directly by…" at bounding box center [438, 220] width 413 height 93
click at [405, 247] on font "安全区共享（Enclave 共享 ）也称为 TEE 共享，由可信执行环境直接保护，并使用 TEE 的加密密钥进行加密。安全区共享只能在 TEE 内部解密。" at bounding box center [436, 245] width 403 height 29
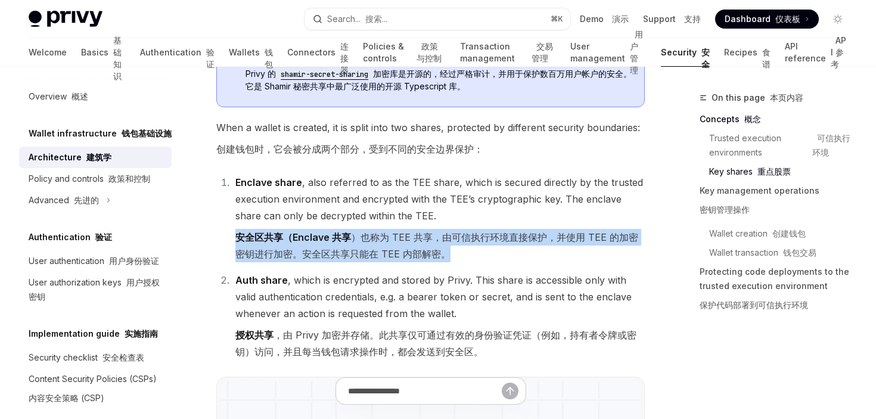
click at [405, 247] on font "安全区共享（Enclave 共享 ）也称为 TEE 共享，由可信执行环境直接保护，并使用 TEE 的加密密钥进行加密。安全区共享只能在 TEE 内部解密。" at bounding box center [436, 245] width 403 height 29
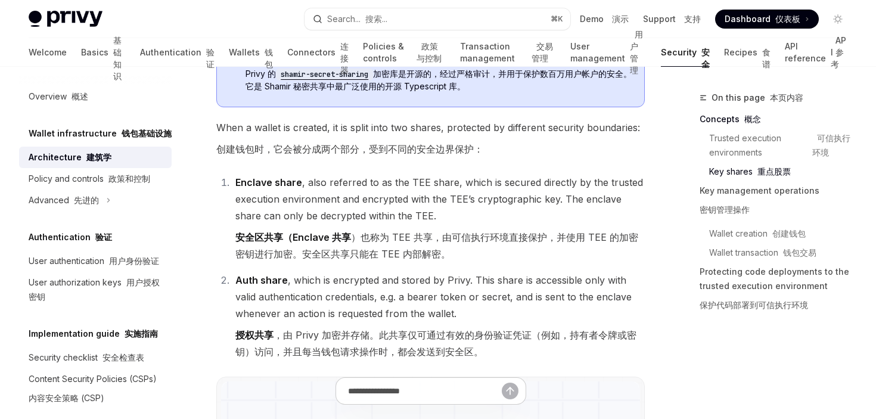
click at [412, 332] on font "授权共享 ，由 Privy 加密并存储。此共享仅可通过有效的身份验证凭证（例如，持有者令牌或密钥）访问，并且每当钱包请求操作时，都会发送到安全区。" at bounding box center [435, 343] width 401 height 29
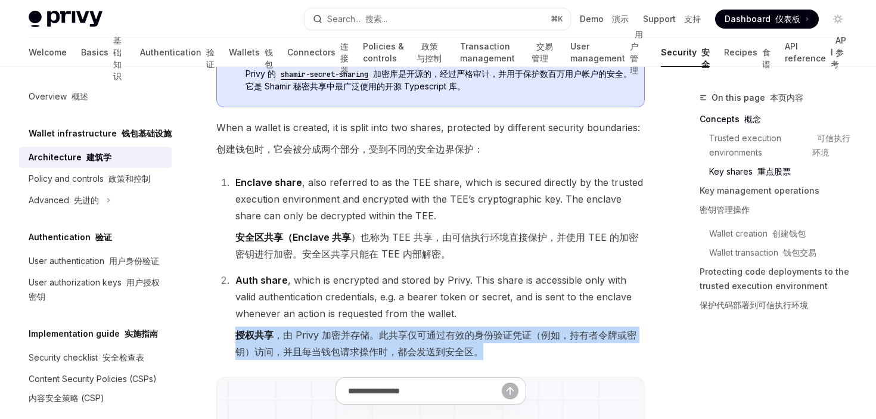
click at [412, 332] on font "授权共享 ，由 Privy 加密并存储。此共享仅可通过有效的身份验证凭证（例如，持有者令牌或密钥）访问，并且每当钱包请求操作时，都会发送到安全区。" at bounding box center [435, 343] width 401 height 29
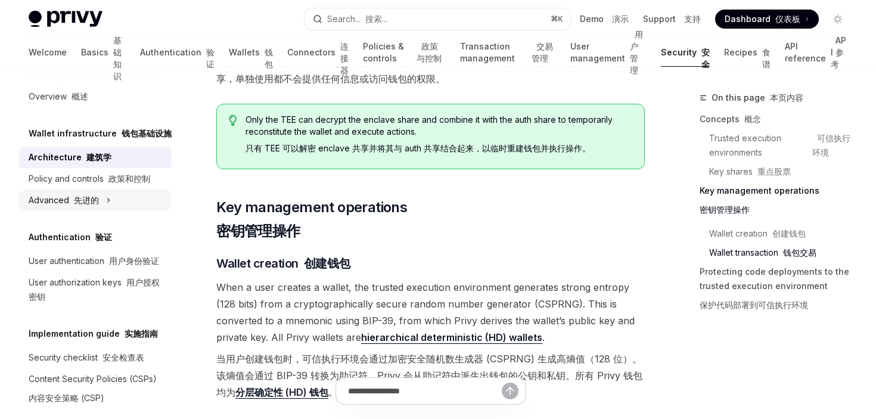
scroll to position [1958, 0]
click at [90, 259] on div "User authentication 用户身份验证" at bounding box center [94, 261] width 131 height 14
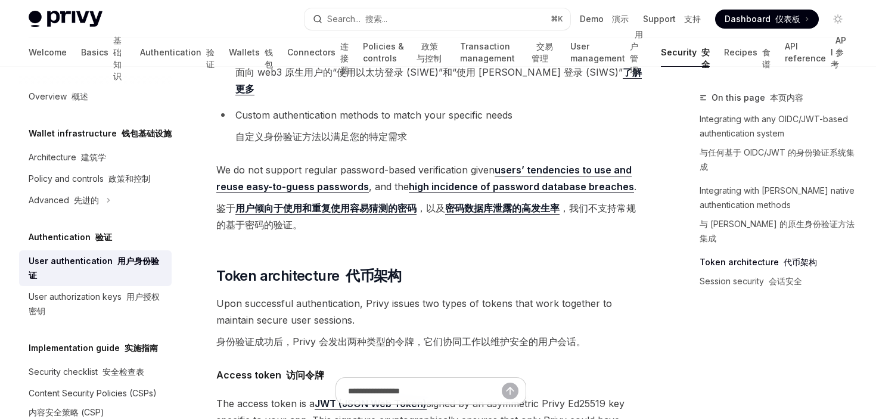
scroll to position [931, 0]
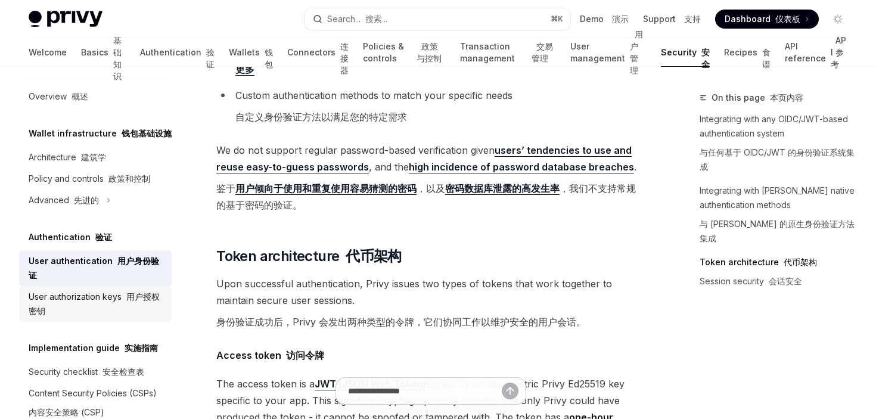
click at [129, 291] on font "用户授权密钥" at bounding box center [94, 303] width 131 height 24
type textarea "*"
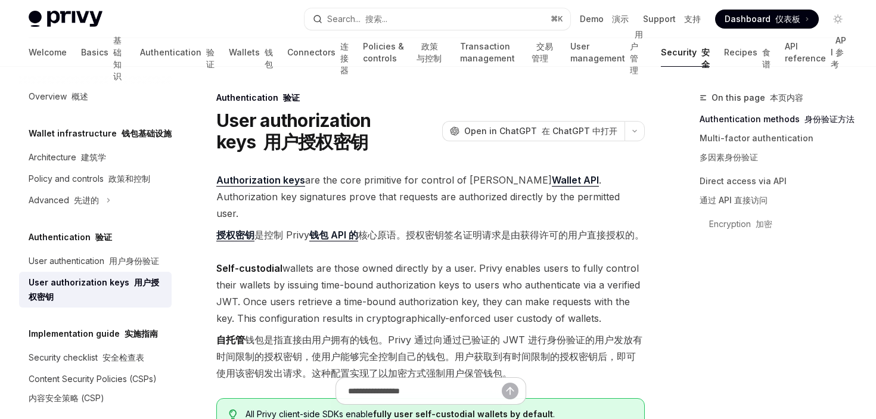
click at [425, 229] on font "授权密钥 是控制 Privy 钱包 API 的 核心原语。授权密钥签名证明请求是由获得许可的用户直接授权的。" at bounding box center [430, 235] width 428 height 13
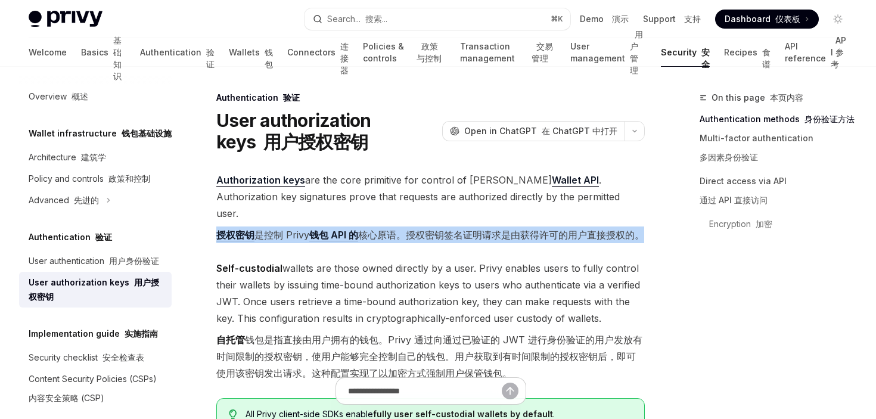
click at [425, 229] on font "授权密钥 是控制 Privy 钱包 API 的 核心原语。授权密钥签名证明请求是由获得许可的用户直接授权的。" at bounding box center [430, 235] width 428 height 13
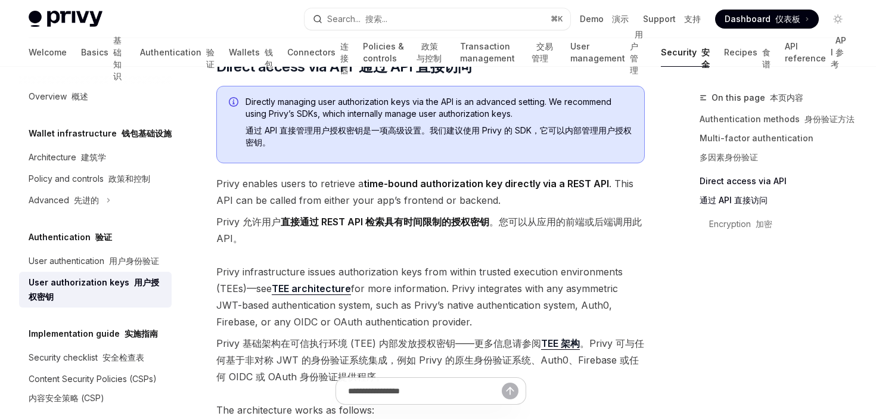
scroll to position [923, 0]
click at [454, 185] on strong "time-bound authorization key directly via a REST API" at bounding box center [487, 184] width 246 height 12
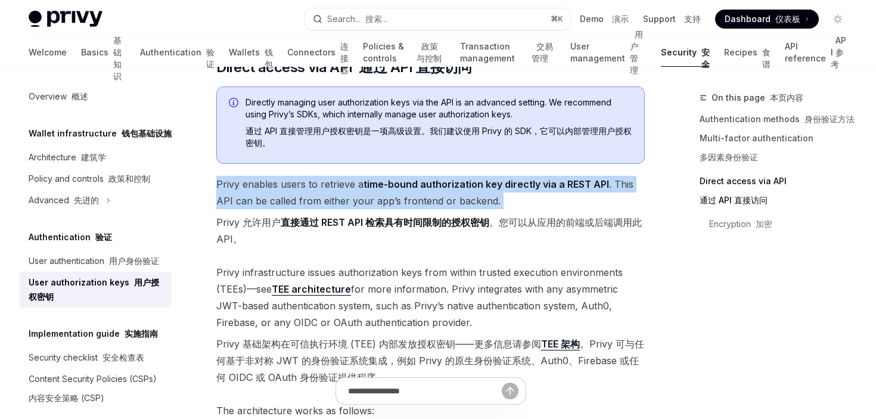
click at [454, 185] on strong "time-bound authorization key directly via a REST API" at bounding box center [487, 184] width 246 height 12
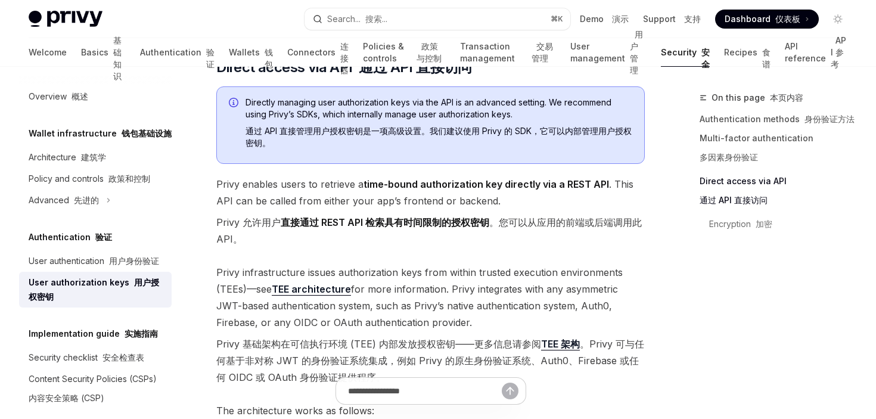
click at [454, 185] on strong "time-bound authorization key directly via a REST API" at bounding box center [487, 184] width 246 height 12
click at [465, 228] on font "Privy 允许用户 直接通过 REST API 检索具有时间限制的授权密钥 。您可以从应用的前端或后端调用此 API。" at bounding box center [430, 230] width 429 height 33
click at [461, 220] on strong "直接通过 REST API 检索具有时间限制的授权密钥" at bounding box center [385, 222] width 209 height 12
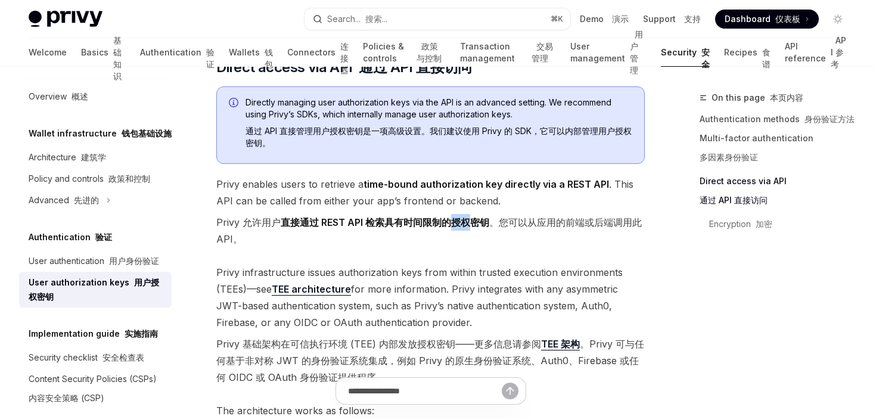
click at [461, 220] on strong "直接通过 REST API 检索具有时间限制的授权密钥" at bounding box center [385, 222] width 209 height 12
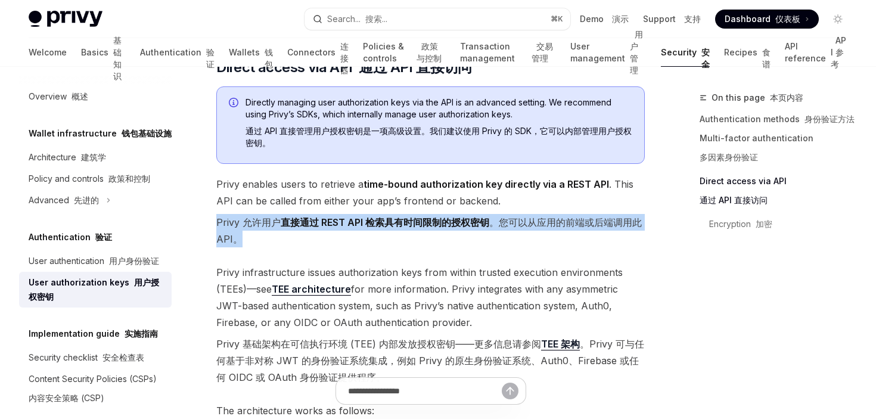
click at [461, 220] on strong "直接通过 REST API 检索具有时间限制的授权密钥" at bounding box center [385, 222] width 209 height 12
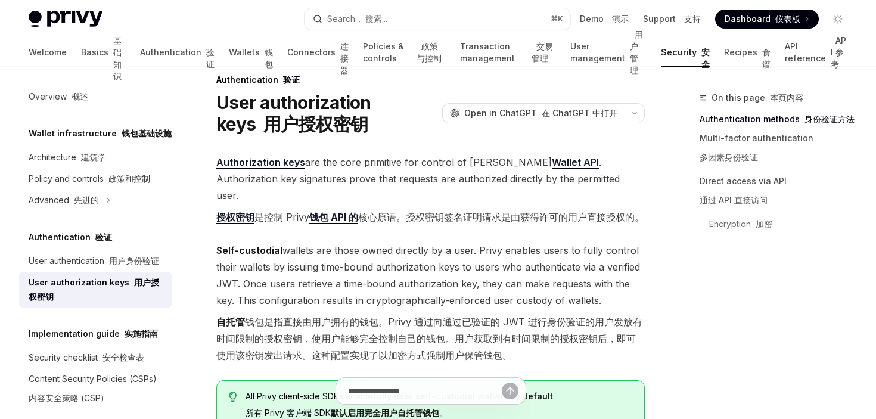
scroll to position [20, 0]
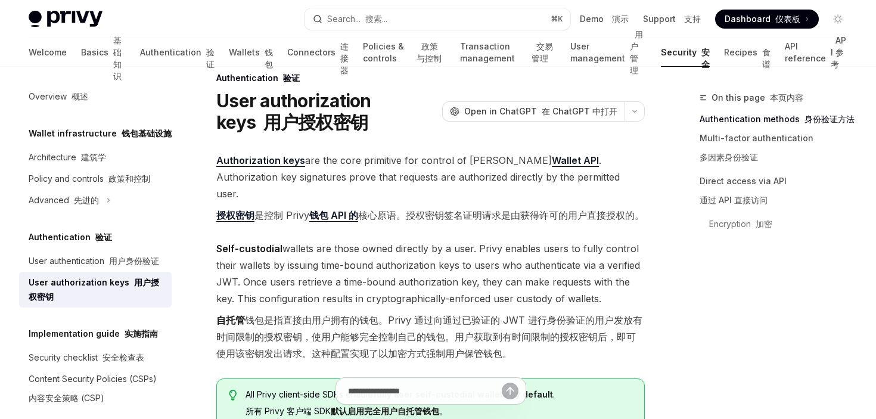
click at [323, 209] on link "钱包 API 的" at bounding box center [333, 215] width 49 height 13
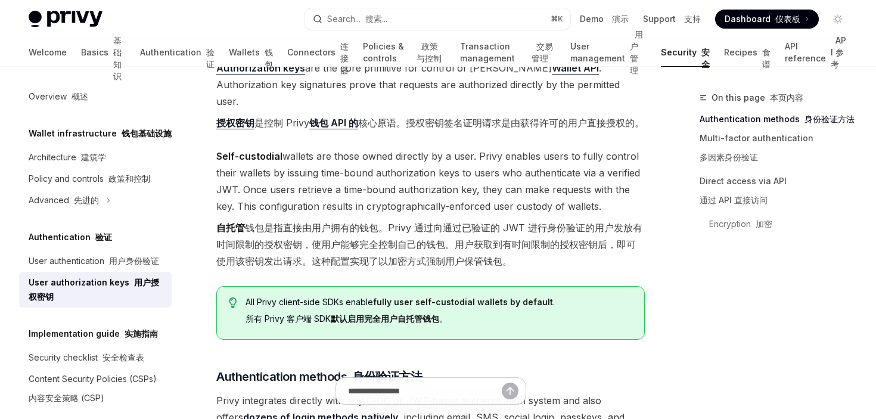
scroll to position [110, 0]
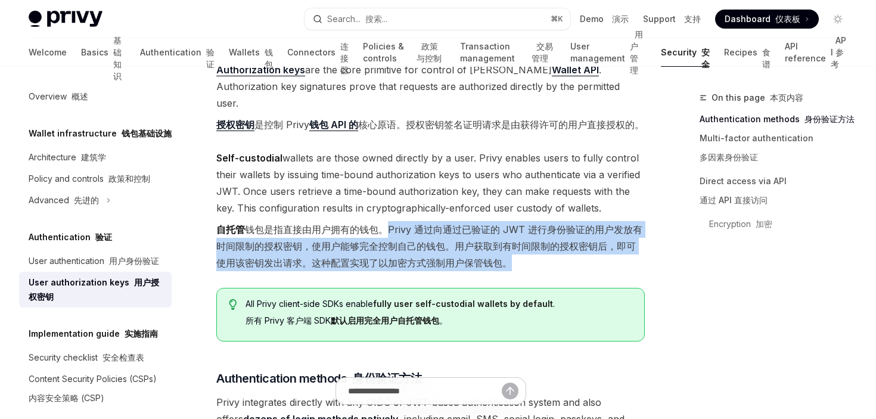
drag, startPoint x: 387, startPoint y: 231, endPoint x: 510, endPoint y: 258, distance: 125.7
click at [510, 258] on font "自托管 钱包是指直接由用户拥有的钱包。Privy 通过向通过已验证的 JWT 进行身份验证的用户发放有时间限制的授权密钥，使用户能够完全控制自己的钱包。用户获…" at bounding box center [429, 245] width 426 height 45
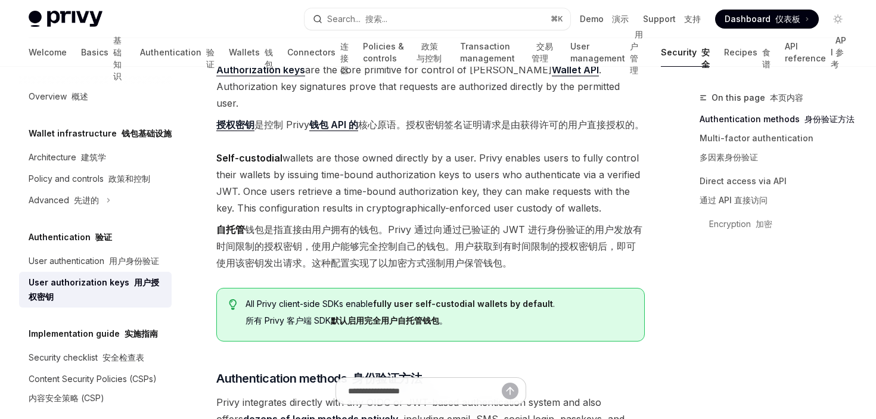
click at [513, 266] on font "自托管 钱包是指直接由用户拥有的钱包。Privy 通过向通过已验证的 JWT 进行身份验证的用户发放有时间限制的授权密钥，使用户能够完全控制自己的钱包。用户获…" at bounding box center [430, 246] width 429 height 50
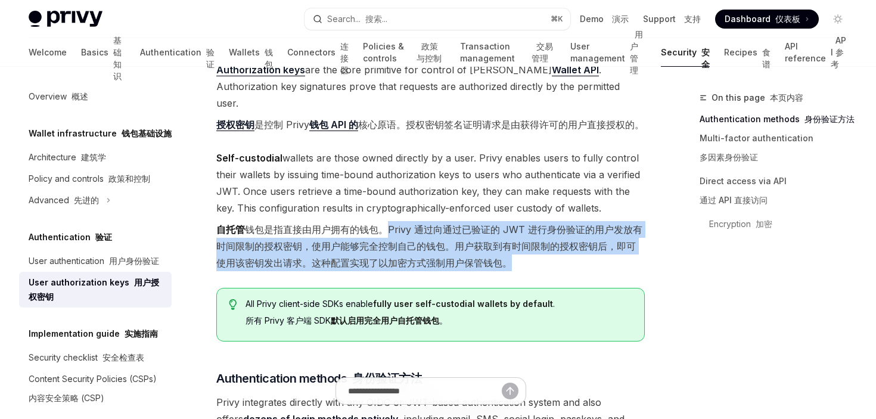
drag, startPoint x: 512, startPoint y: 266, endPoint x: 396, endPoint y: 228, distance: 122.3
click at [396, 228] on font "自托管 钱包是指直接由用户拥有的钱包。Privy 通过向通过已验证的 JWT 进行身份验证的用户发放有时间限制的授权密钥，使用户能够完全控制自己的钱包。用户获…" at bounding box center [430, 246] width 429 height 50
click at [396, 228] on font "自托管 钱包是指直接由用户拥有的钱包。Privy 通过向通过已验证的 JWT 进行身份验证的用户发放有时间限制的授权密钥，使用户能够完全控制自己的钱包。用户获…" at bounding box center [429, 245] width 426 height 45
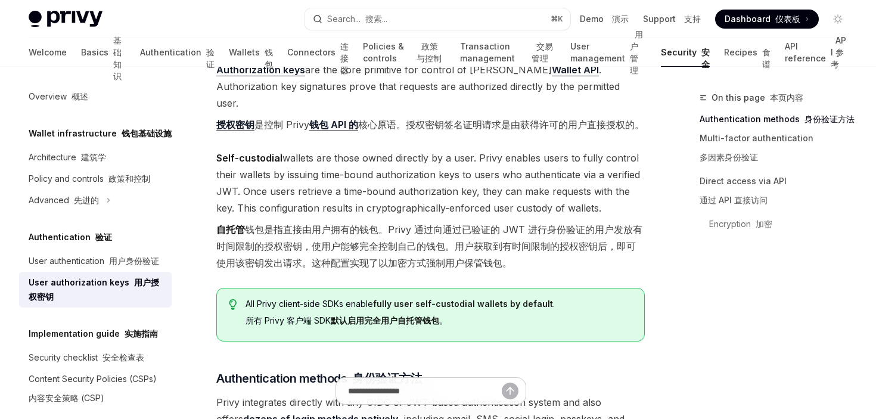
click at [396, 228] on font "自托管 钱包是指直接由用户拥有的钱包。Privy 通过向通过已验证的 JWT 进行身份验证的用户发放有时间限制的授权密钥，使用户能够完全控制自己的钱包。用户获…" at bounding box center [429, 245] width 426 height 45
click at [391, 228] on font "自托管 钱包是指直接由用户拥有的钱包。Privy 通过向通过已验证的 JWT 进行身份验证的用户发放有时间限制的授权密钥，使用户能够完全控制自己的钱包。用户获…" at bounding box center [429, 245] width 426 height 45
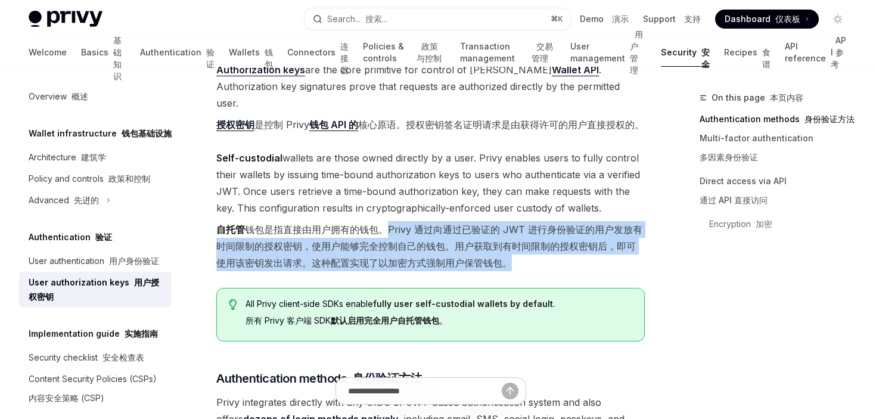
drag, startPoint x: 389, startPoint y: 228, endPoint x: 511, endPoint y: 264, distance: 127.5
click at [511, 264] on font "自托管 钱包是指直接由用户拥有的钱包。Privy 通过向通过已验证的 JWT 进行身份验证的用户发放有时间限制的授权密钥，使用户能够完全控制自己的钱包。用户获…" at bounding box center [429, 245] width 426 height 45
drag, startPoint x: 511, startPoint y: 264, endPoint x: 392, endPoint y: 226, distance: 125.5
click at [392, 226] on font "自托管 钱包是指直接由用户拥有的钱包。Privy 通过向通过已验证的 JWT 进行身份验证的用户发放有时间限制的授权密钥，使用户能够完全控制自己的钱包。用户获…" at bounding box center [429, 245] width 426 height 45
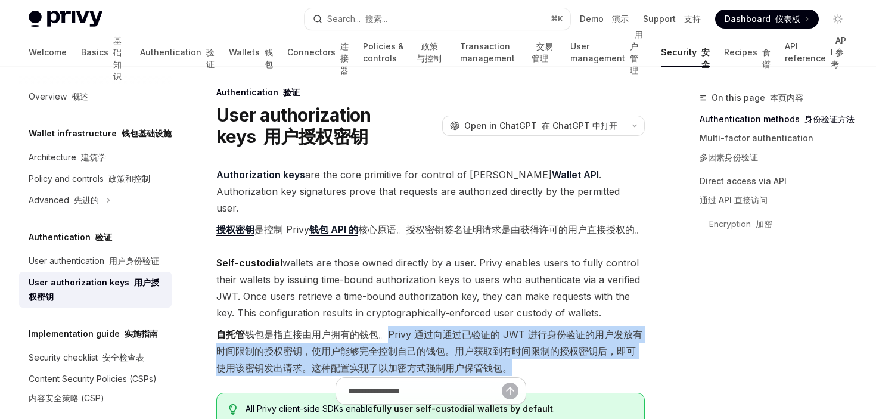
scroll to position [0, 0]
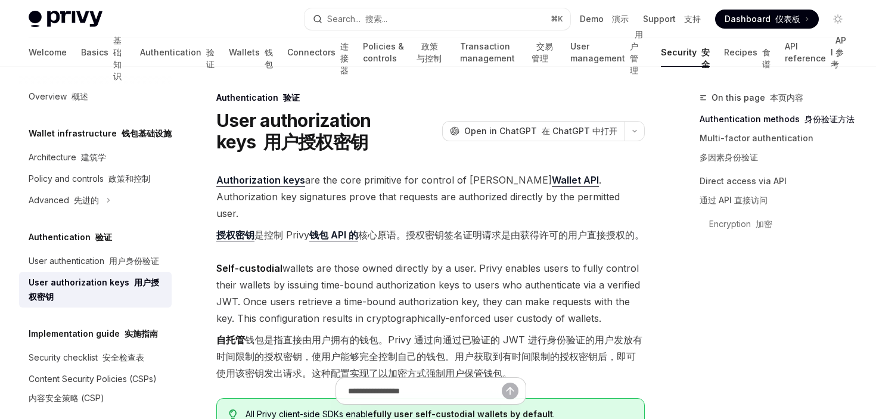
click at [385, 229] on font "授权密钥 是控制 Privy 钱包 API 的 核心原语。授权密钥签名证明请求是由获得许可的用户直接授权的。" at bounding box center [430, 235] width 428 height 13
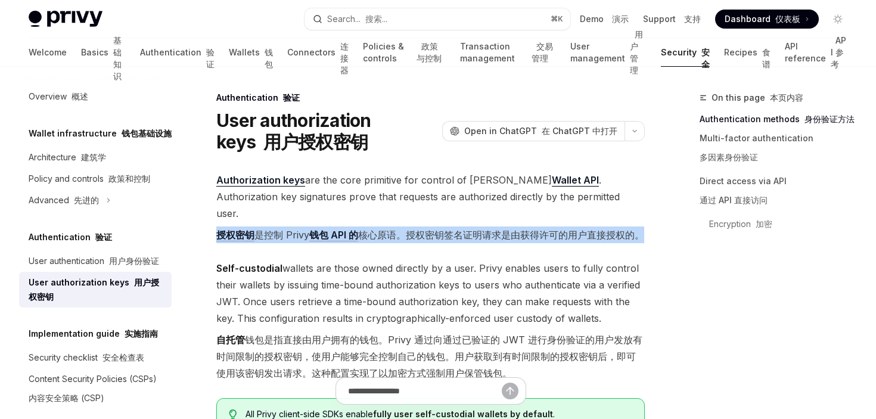
click at [385, 229] on font "授权密钥 是控制 Privy 钱包 API 的 核心原语。授权密钥签名证明请求是由获得许可的用户直接授权的。" at bounding box center [430, 235] width 428 height 13
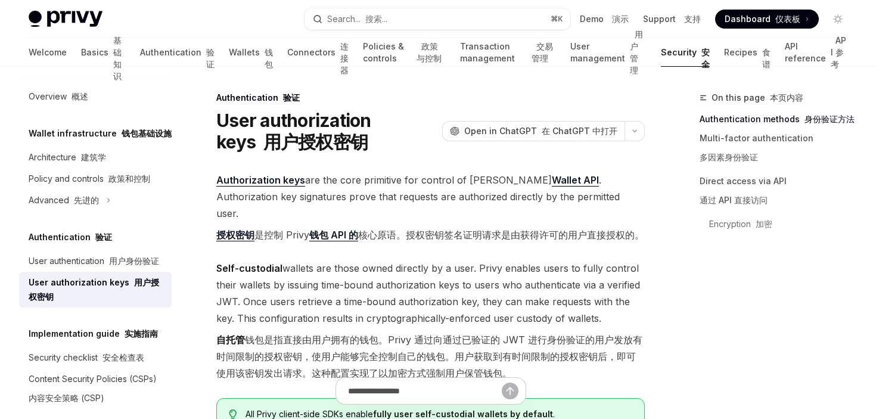
click at [262, 184] on link "Authorization keys" at bounding box center [260, 180] width 89 height 13
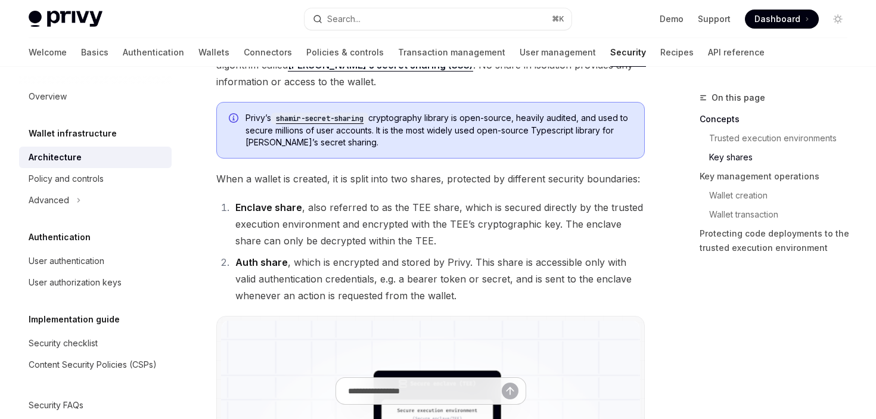
type textarea "*"
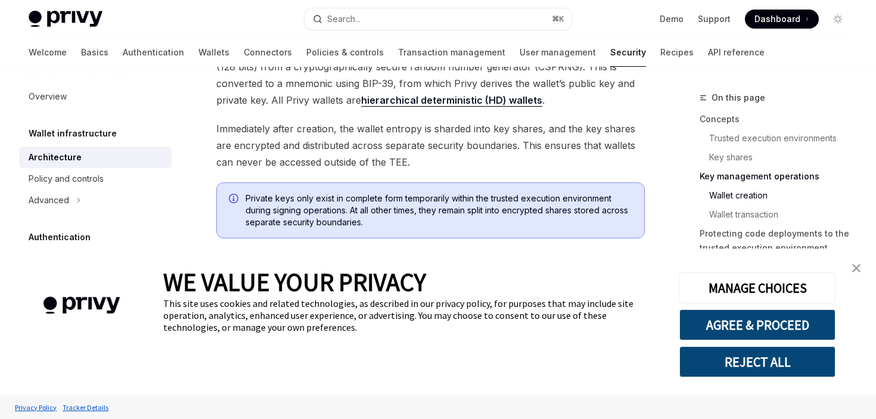
scroll to position [1517, 0]
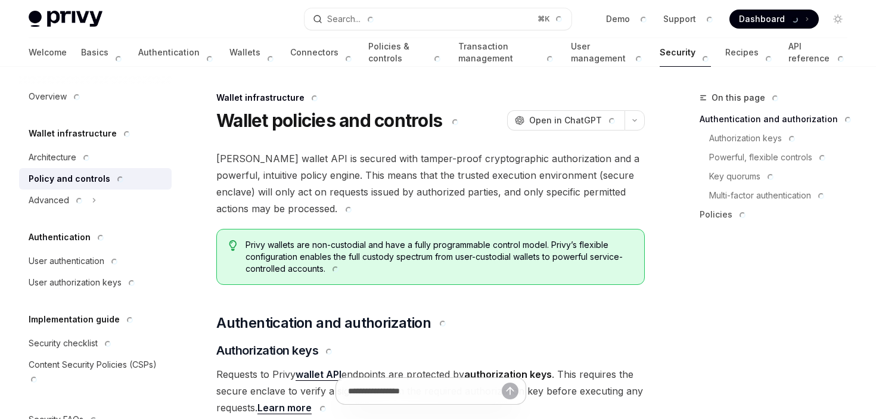
type textarea "*"
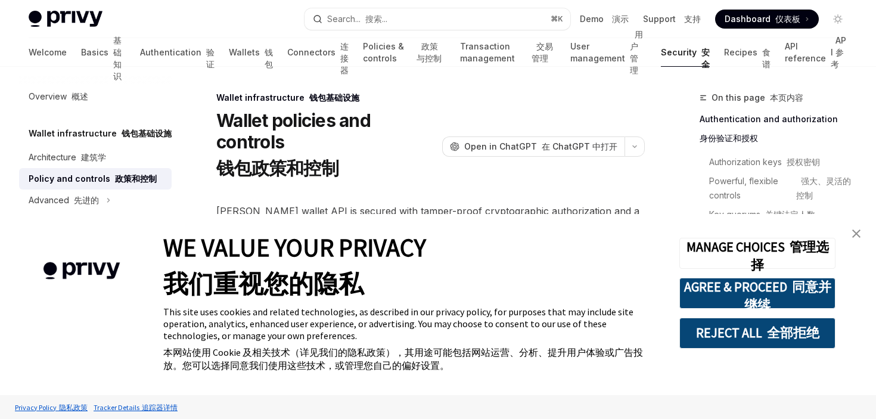
click at [862, 232] on link "close banner" at bounding box center [857, 234] width 24 height 24
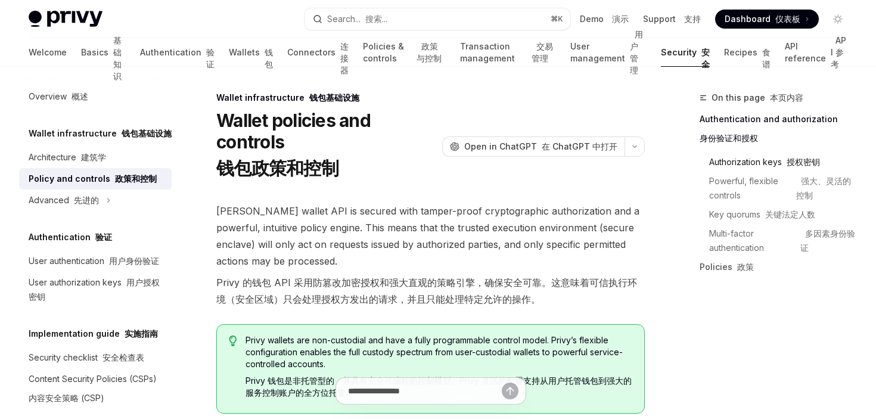
click at [746, 167] on link "Authorization keys 授权密钥" at bounding box center [783, 162] width 148 height 19
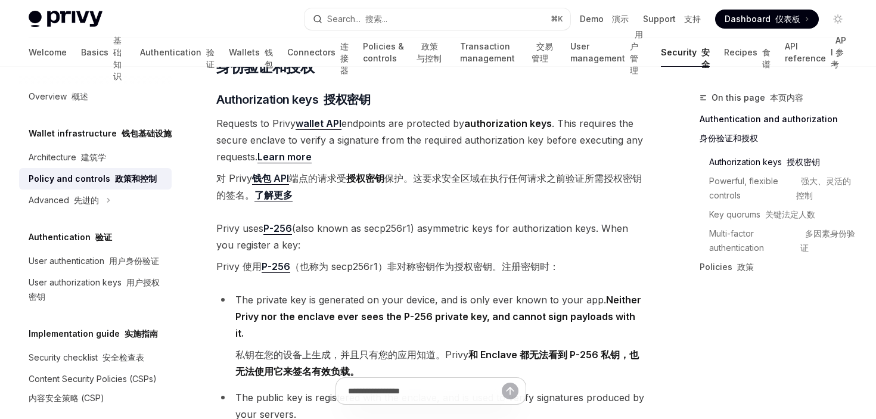
scroll to position [409, 0]
click at [377, 179] on strong "授权密钥" at bounding box center [365, 178] width 38 height 12
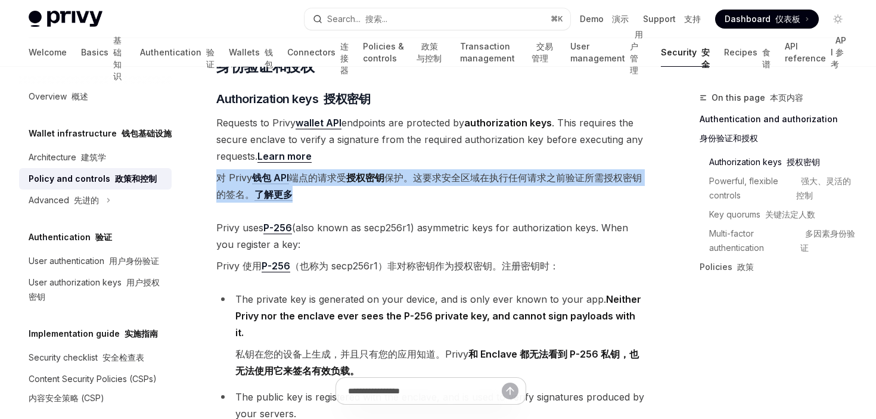
click at [377, 179] on strong "授权密钥" at bounding box center [365, 178] width 38 height 12
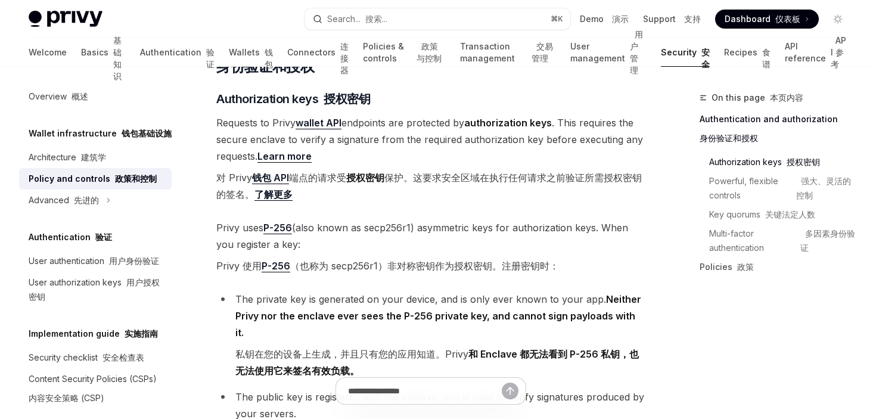
click at [381, 262] on font "Privy 使用 P-256 （也称为 secp256r1）非对称密钥作为授权密钥。注册密钥时：" at bounding box center [387, 266] width 343 height 13
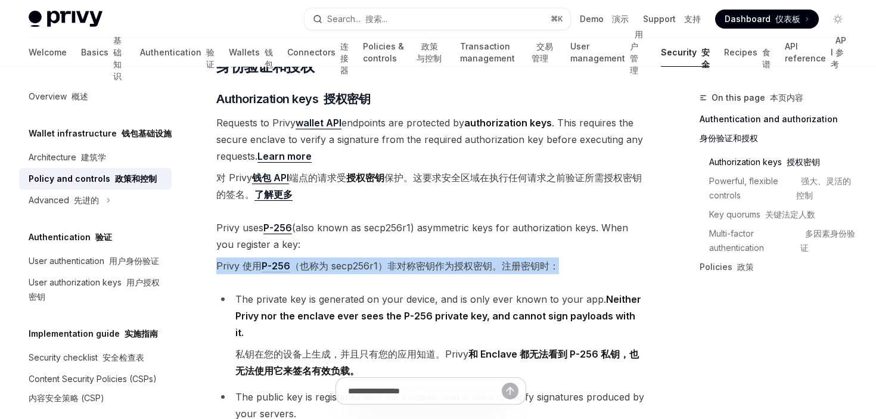
click at [381, 262] on font "Privy 使用 P-256 （也称为 secp256r1）非对称密钥作为授权密钥。注册密钥时：" at bounding box center [387, 266] width 343 height 13
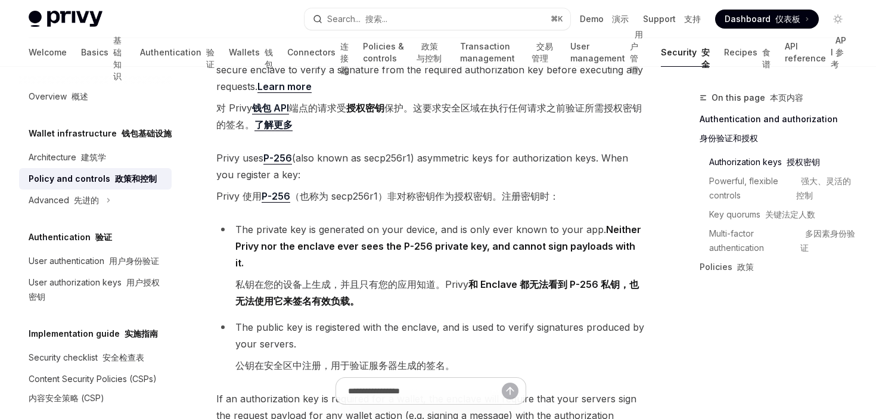
scroll to position [473, 0]
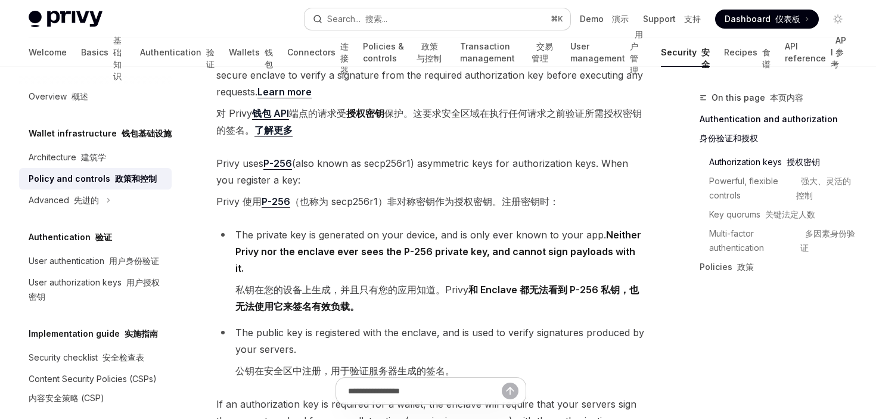
click at [465, 13] on button "Search... 搜索... ⌘ K" at bounding box center [438, 18] width 266 height 21
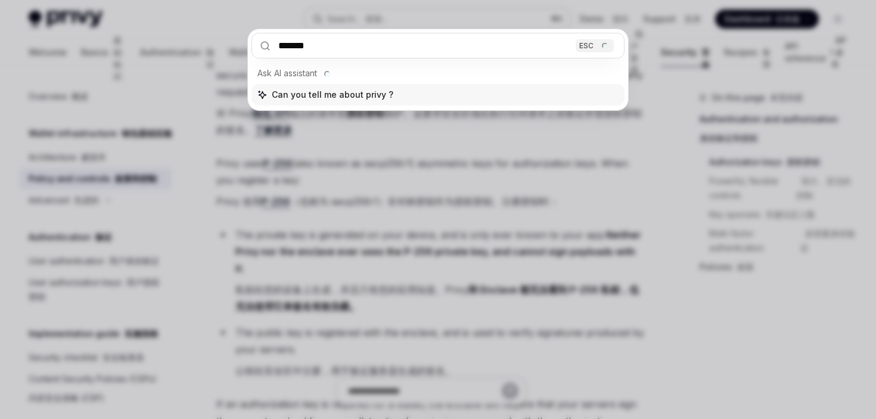
type input "********"
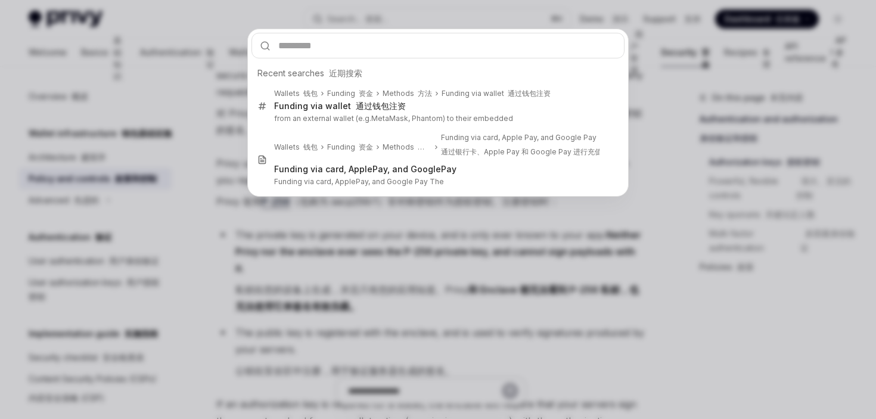
click at [583, 293] on div "Recent searches 近期搜索 Wallets 钱包 Funding 资金 Methods 方法 Funding via wallet 通过钱包注资…" at bounding box center [438, 209] width 876 height 419
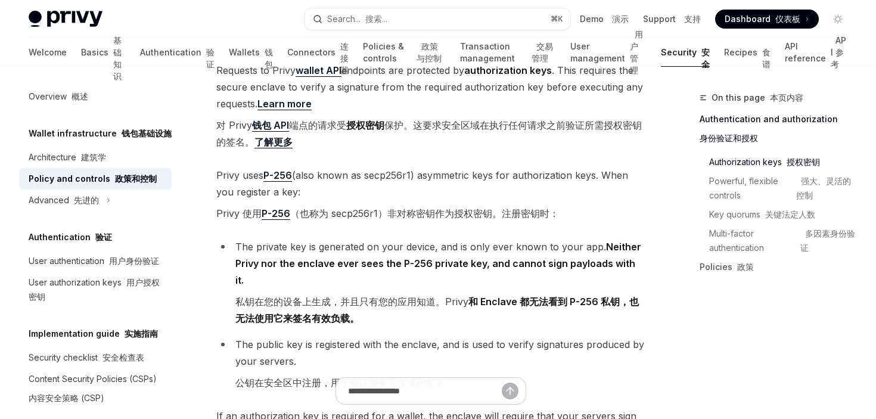
scroll to position [452, 0]
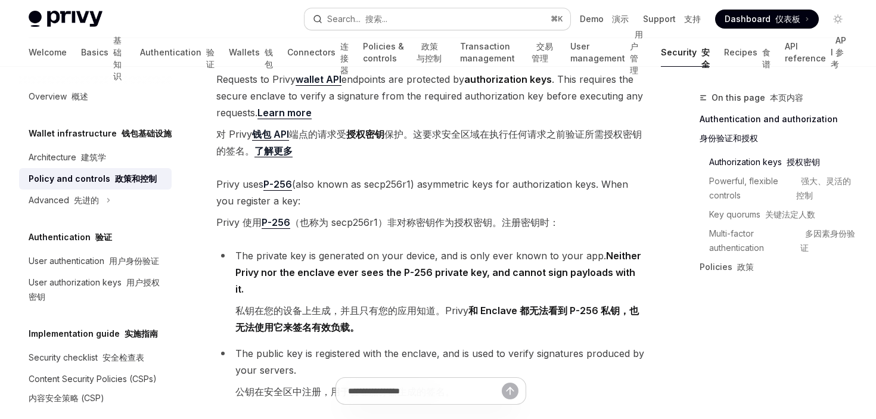
click at [395, 13] on button "Search... 搜索... ⌘ K" at bounding box center [438, 18] width 266 height 21
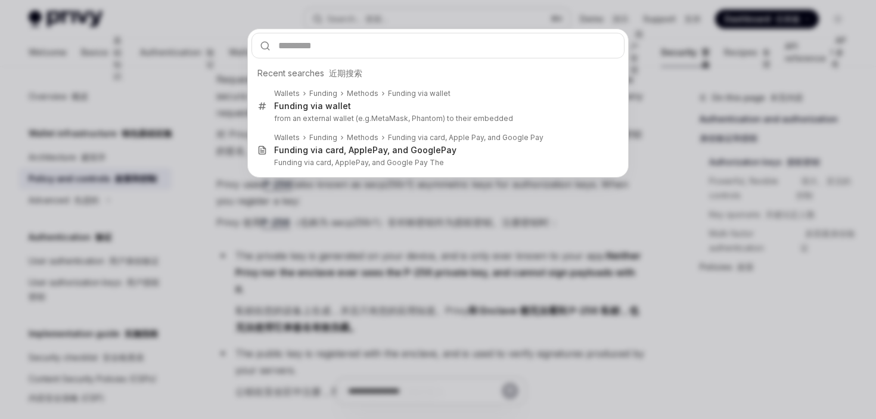
type input "**********"
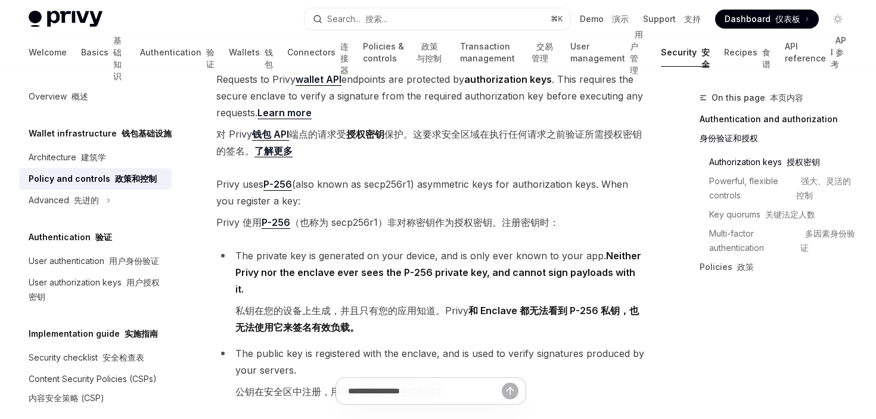
type textarea "*"
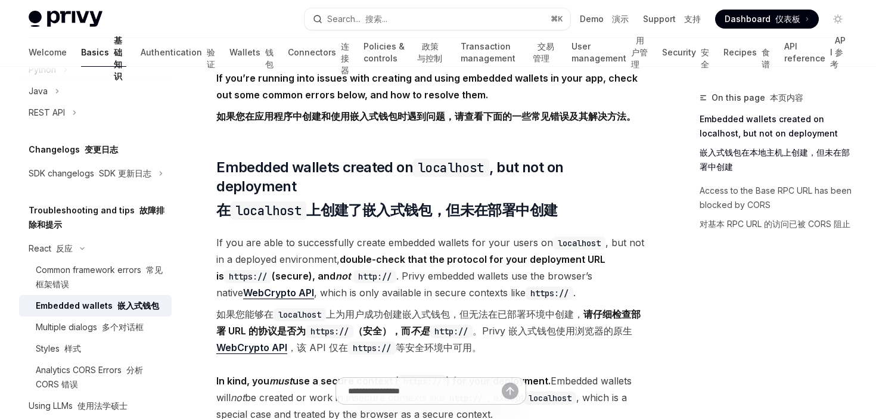
scroll to position [104, 0]
